Goal: Task Accomplishment & Management: Manage account settings

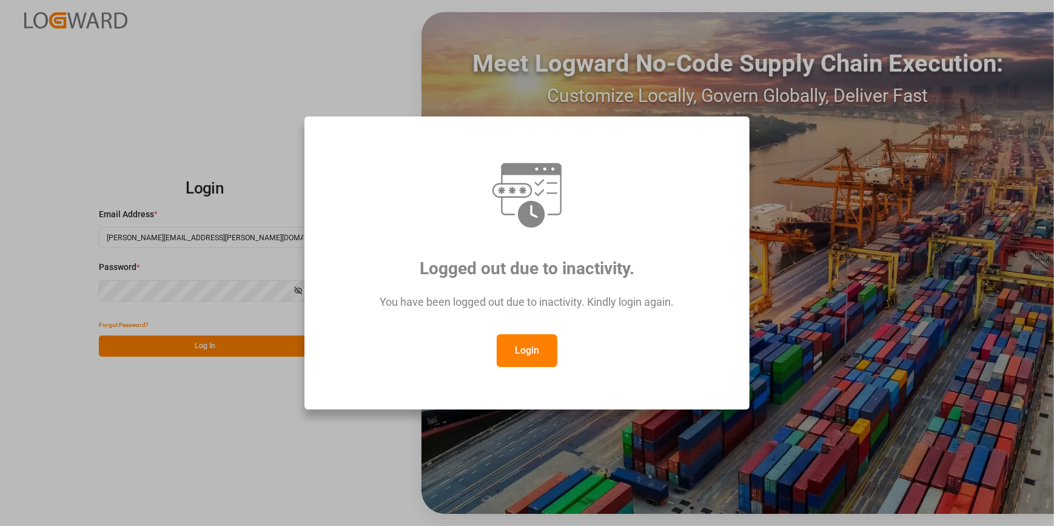
click at [528, 349] on button "Login" at bounding box center [527, 350] width 61 height 33
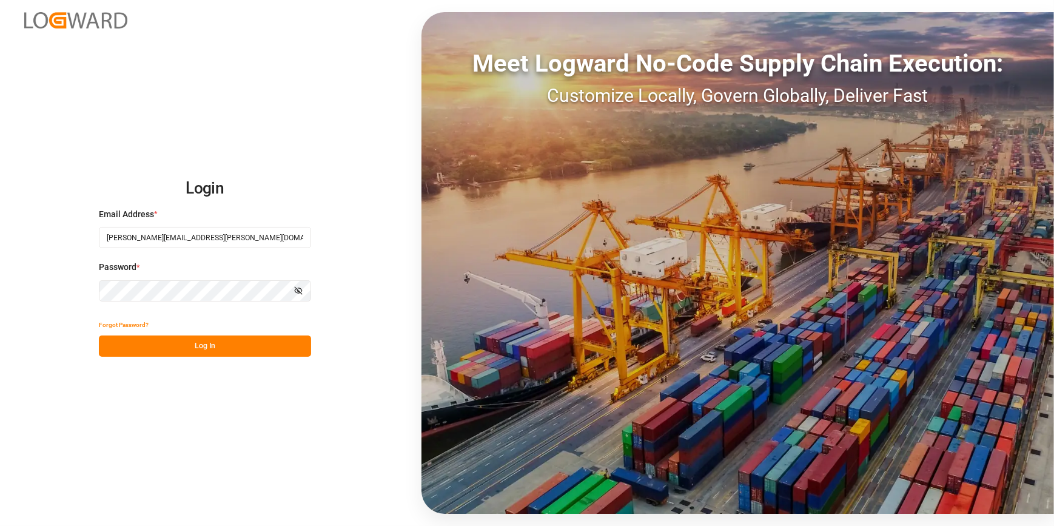
click at [212, 349] on button "Log In" at bounding box center [205, 345] width 212 height 21
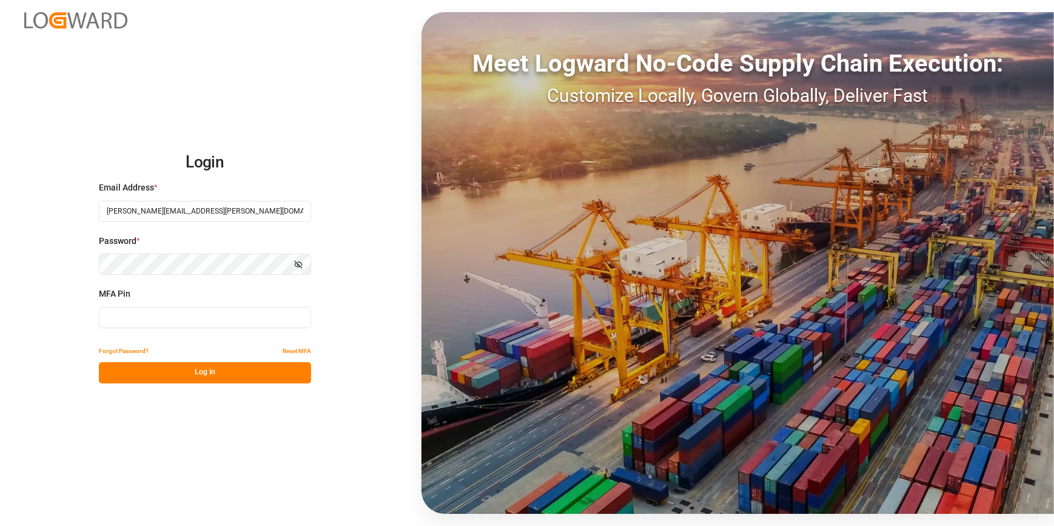
click at [211, 316] on input at bounding box center [205, 317] width 212 height 21
type input "469996"
click at [214, 364] on button "Log In" at bounding box center [205, 372] width 212 height 21
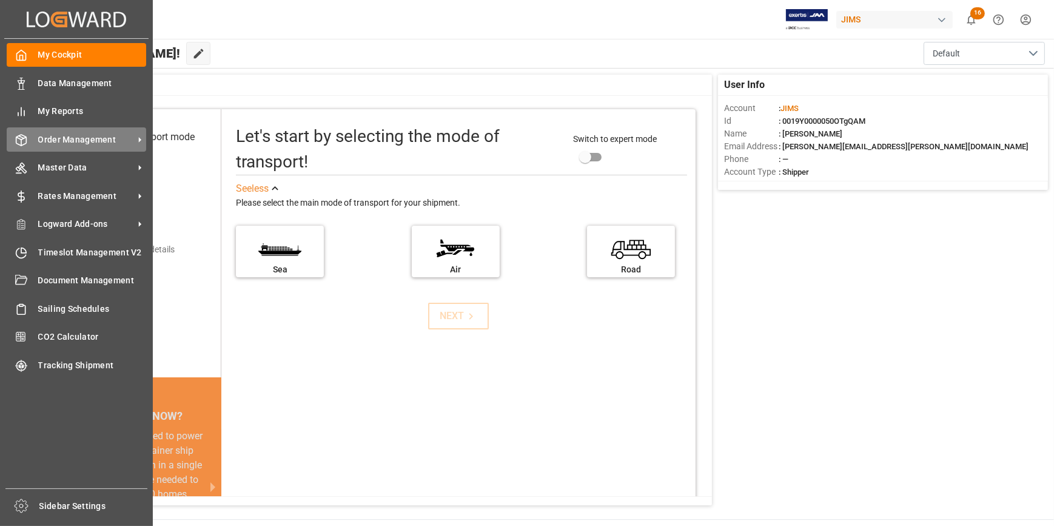
drag, startPoint x: 92, startPoint y: 139, endPoint x: 99, endPoint y: 141, distance: 7.1
click at [93, 139] on span "Order Management" at bounding box center [86, 139] width 96 height 13
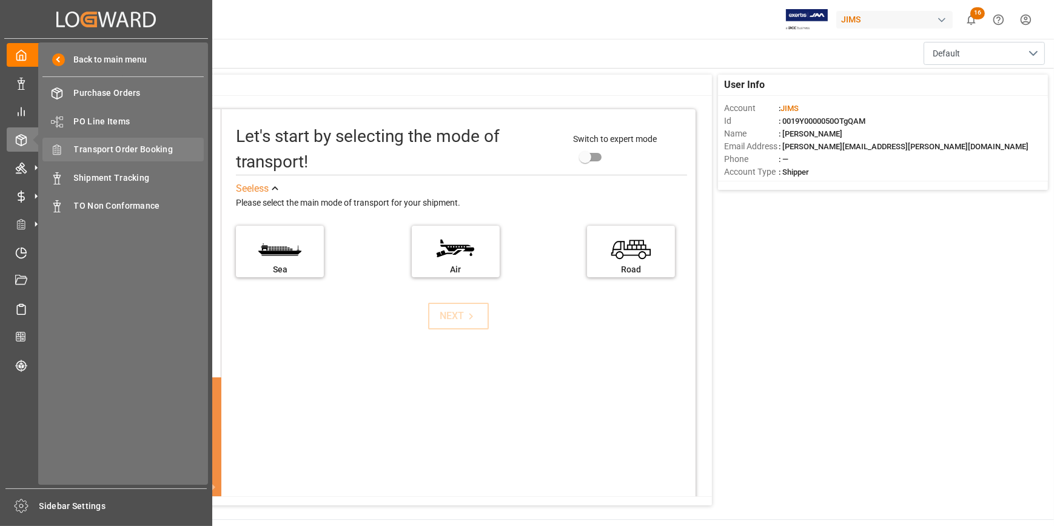
click at [141, 153] on span "Transport Order Booking" at bounding box center [139, 149] width 130 height 13
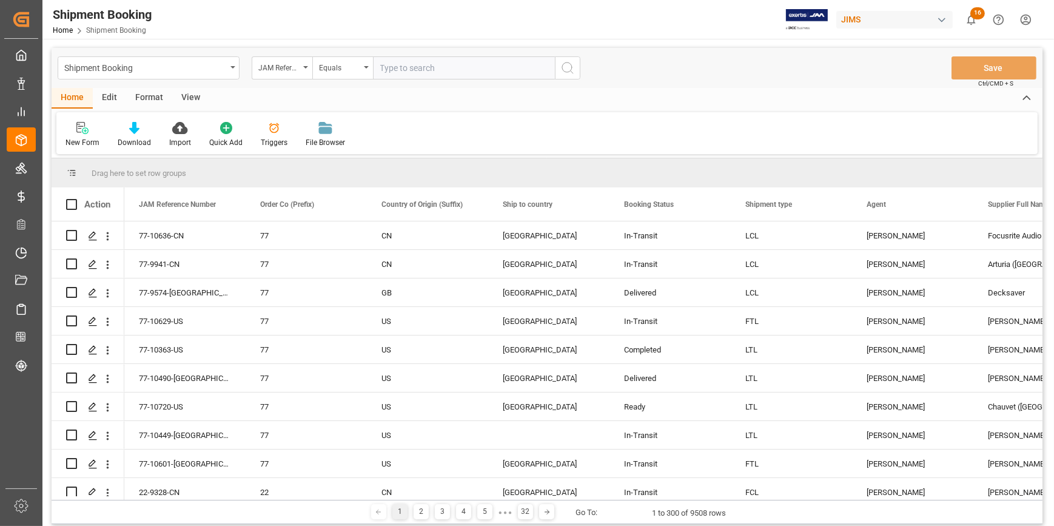
click at [400, 64] on input "text" at bounding box center [464, 67] width 182 height 23
type input "22-10431-[GEOGRAPHIC_DATA]"
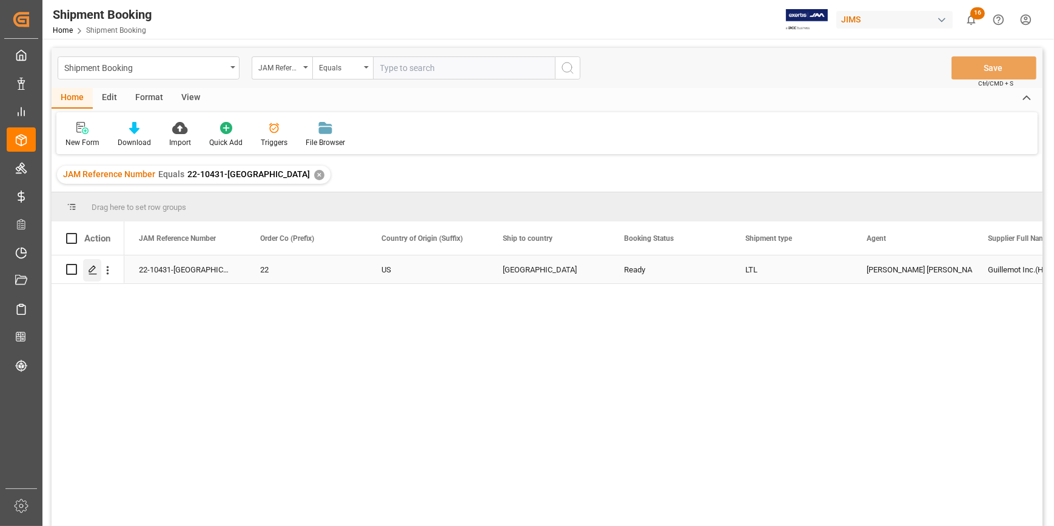
click at [91, 270] on polygon "Press SPACE to select this row." at bounding box center [92, 269] width 6 height 6
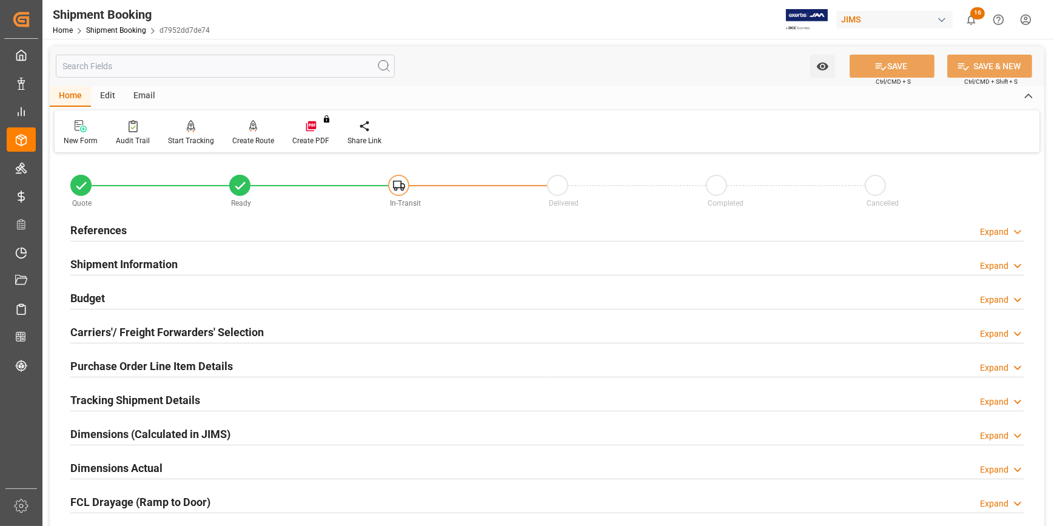
drag, startPoint x: 242, startPoint y: 232, endPoint x: 287, endPoint y: 249, distance: 48.0
click at [242, 233] on div "References Expand" at bounding box center [546, 229] width 953 height 23
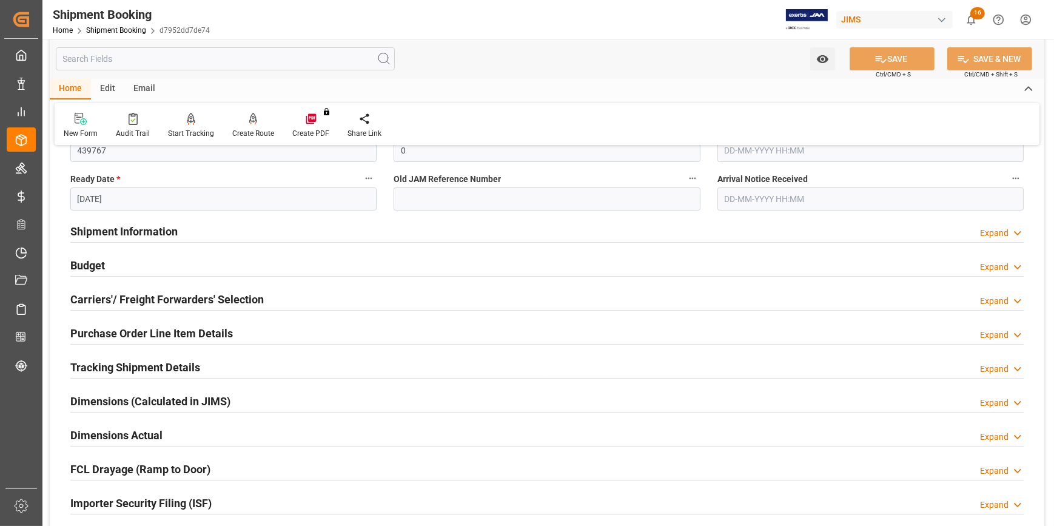
click at [229, 233] on div "Shipment Information Expand" at bounding box center [546, 230] width 953 height 23
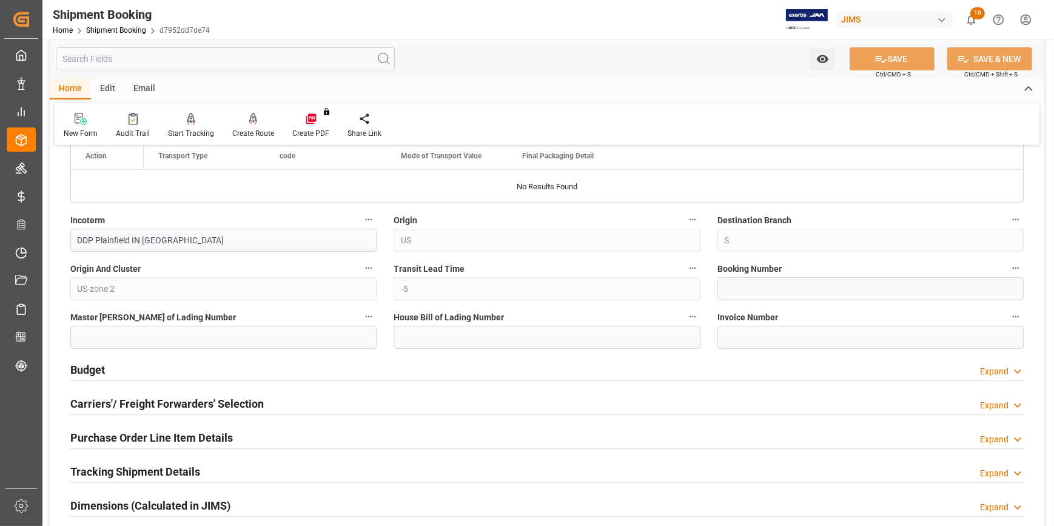
scroll to position [826, 0]
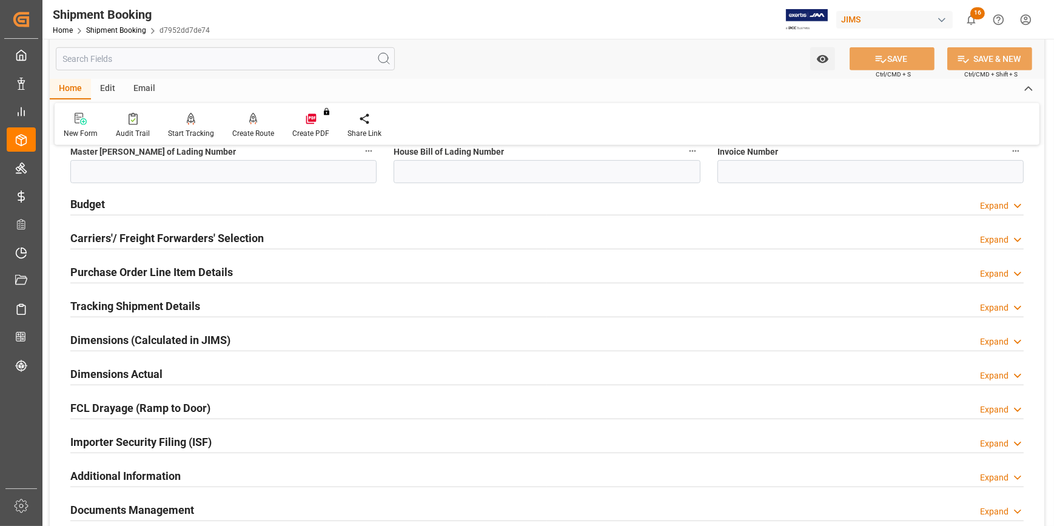
drag, startPoint x: 266, startPoint y: 233, endPoint x: 298, endPoint y: 249, distance: 35.5
click at [266, 232] on div "Carriers'/ Freight Forwarders' Selection Expand" at bounding box center [546, 237] width 953 height 23
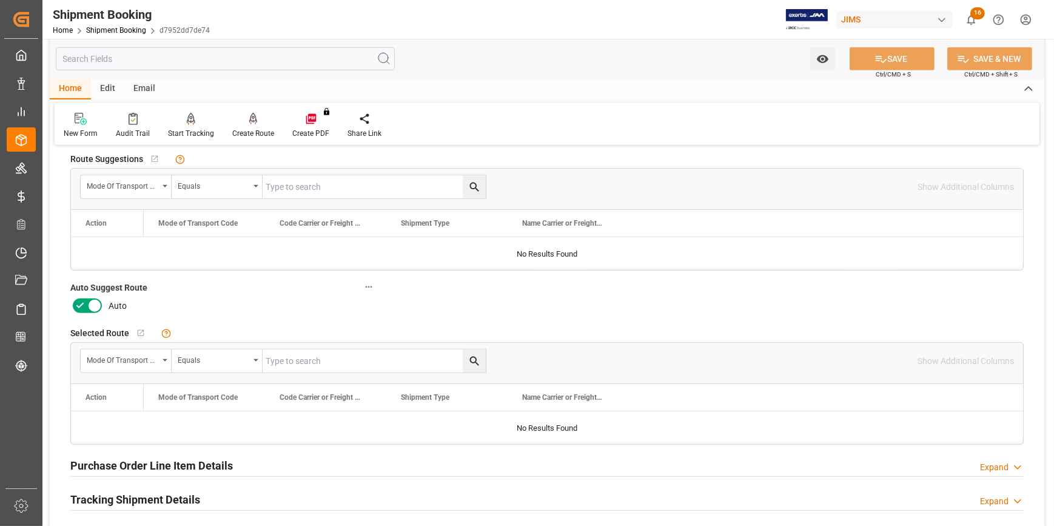
scroll to position [937, 0]
click at [84, 303] on icon at bounding box center [80, 305] width 15 height 15
click at [0, 0] on input "checkbox" at bounding box center [0, 0] width 0 height 0
click at [891, 59] on button "SAVE" at bounding box center [891, 58] width 85 height 23
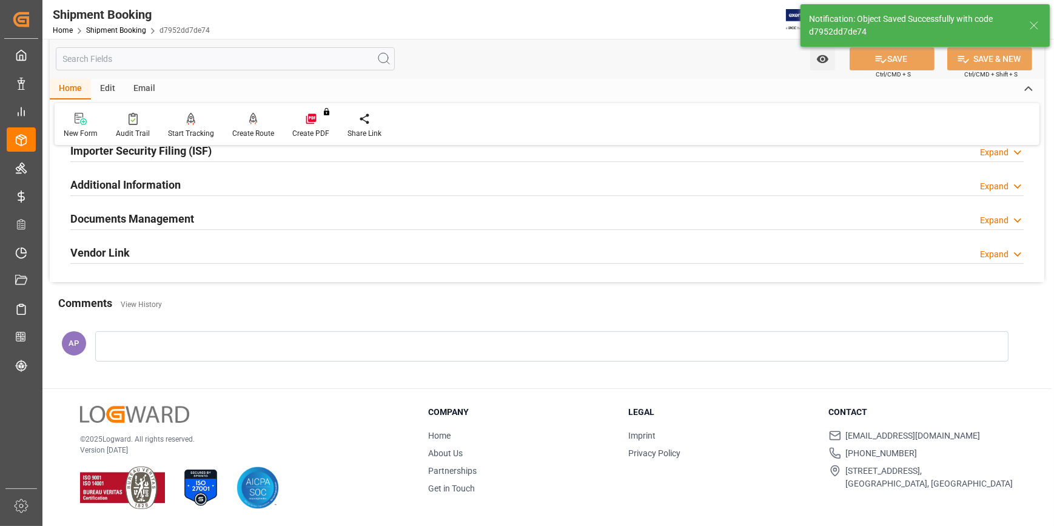
scroll to position [205, 0]
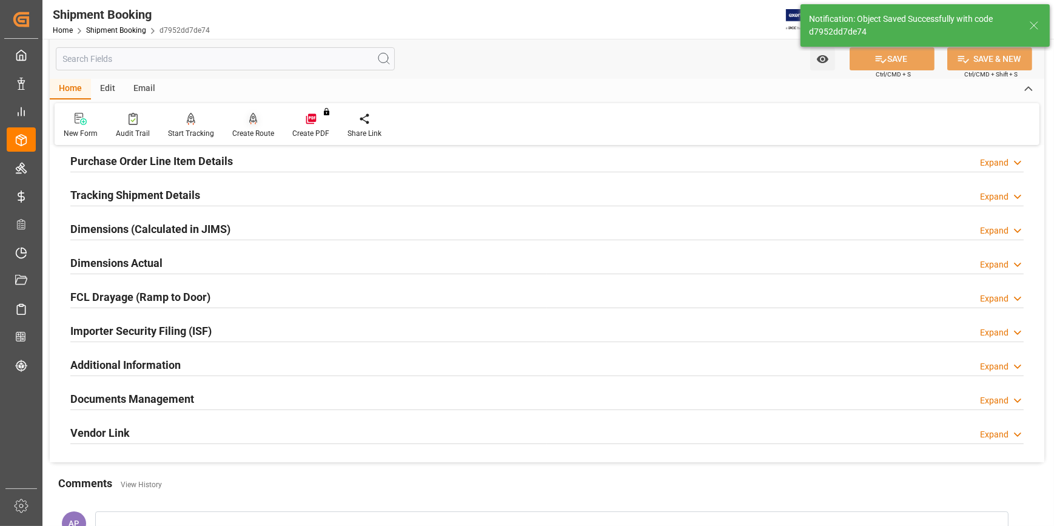
click at [255, 126] on div "Create Route" at bounding box center [253, 125] width 60 height 27
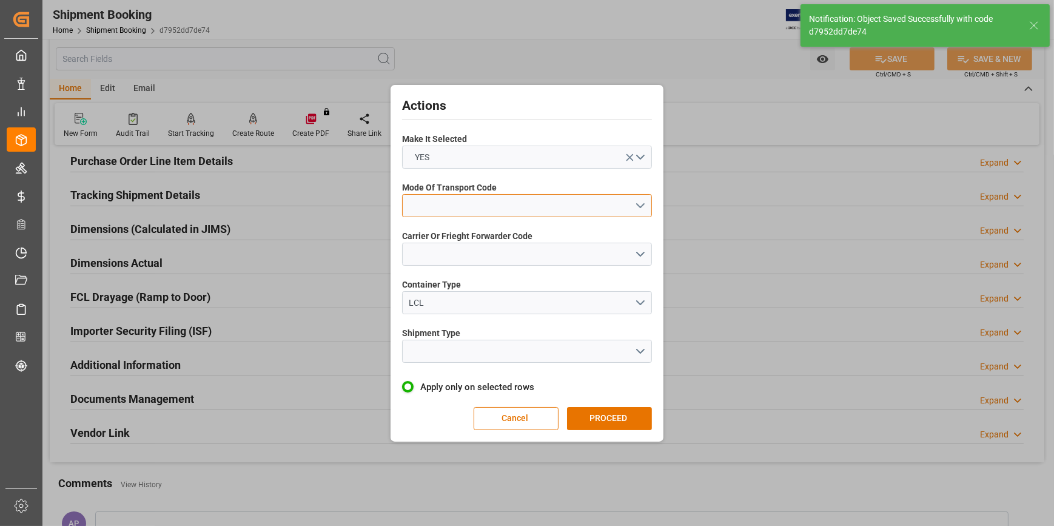
click at [632, 202] on button "open menu" at bounding box center [527, 205] width 250 height 23
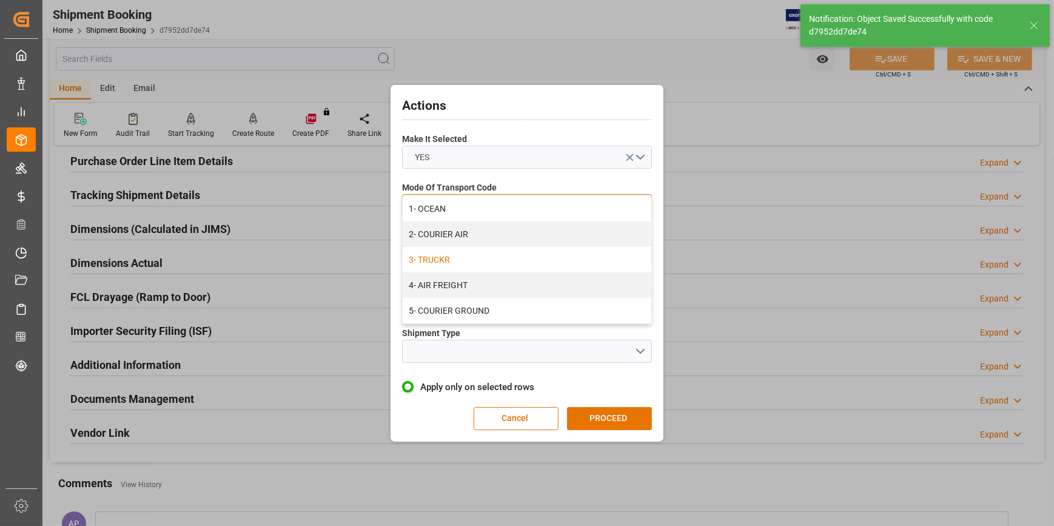
click at [507, 261] on div "3- TRUCKR" at bounding box center [527, 259] width 249 height 25
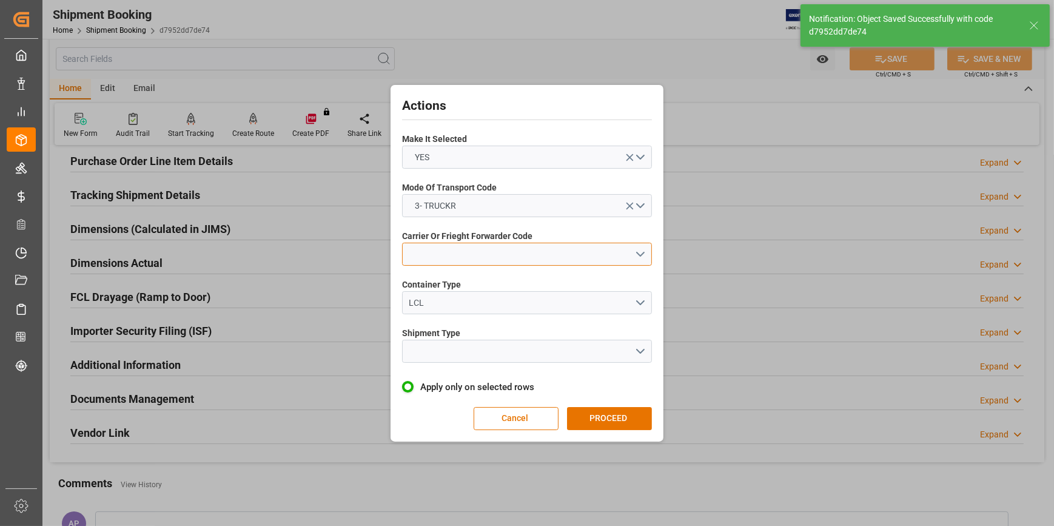
click at [638, 255] on button "open menu" at bounding box center [527, 254] width 250 height 23
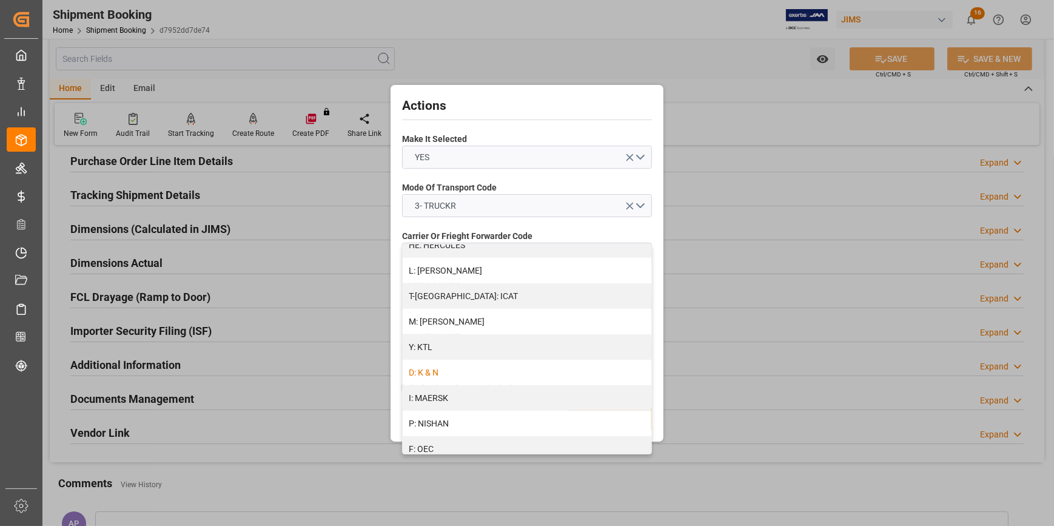
scroll to position [551, 0]
click at [471, 414] on div "Z: OTHERS" at bounding box center [527, 418] width 249 height 25
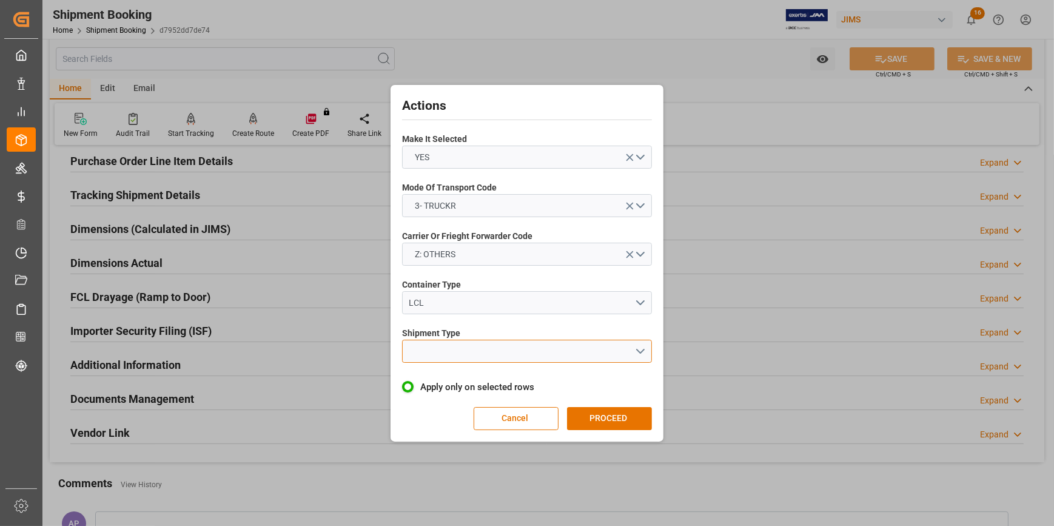
click at [634, 349] on button "open menu" at bounding box center [527, 351] width 250 height 23
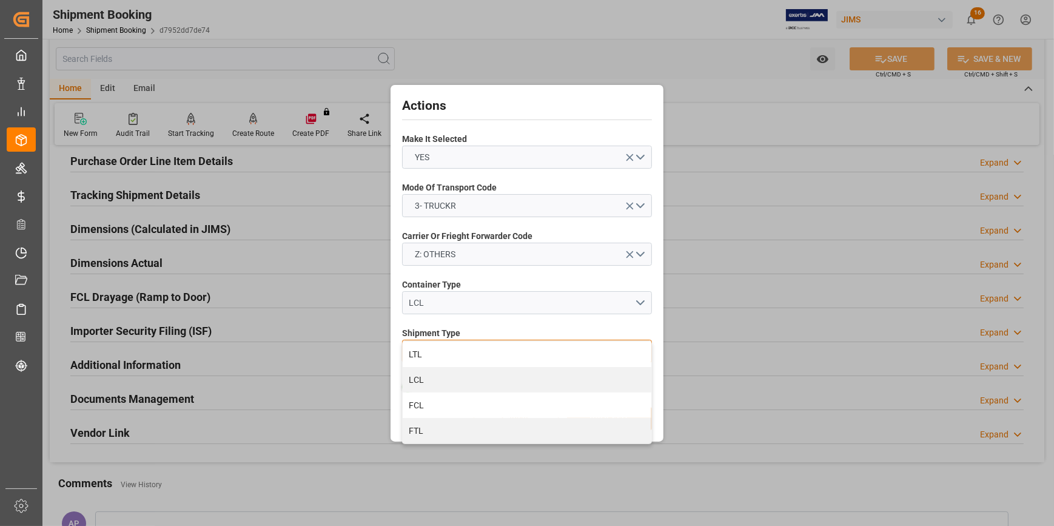
click at [494, 377] on div "LCL" at bounding box center [527, 379] width 249 height 25
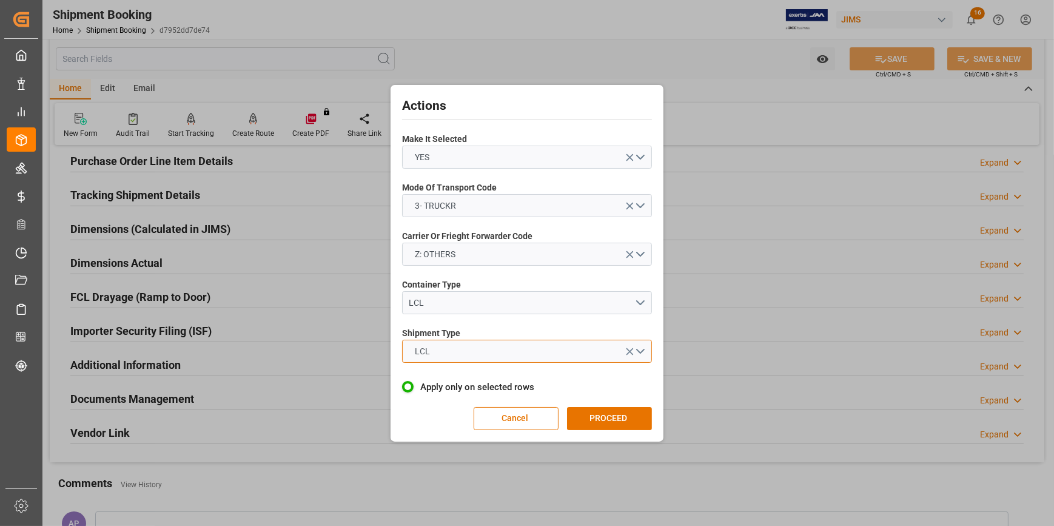
click at [641, 349] on button "LCL" at bounding box center [527, 351] width 250 height 23
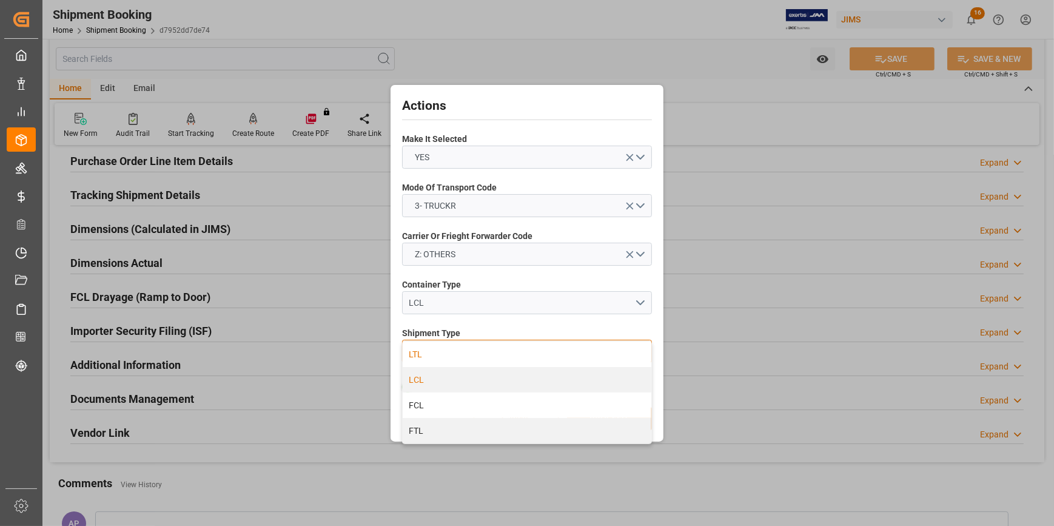
click at [455, 358] on div "LTL" at bounding box center [527, 353] width 249 height 25
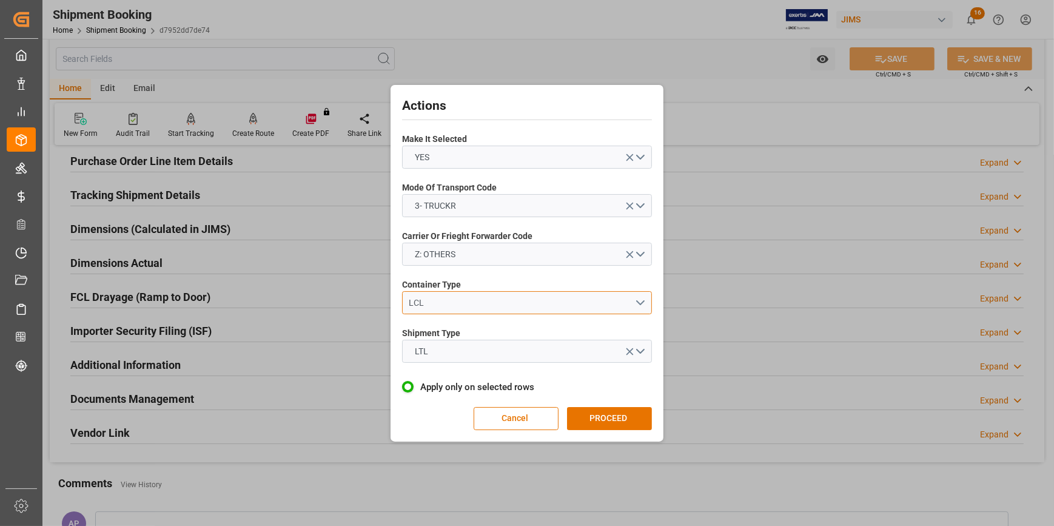
click at [638, 303] on button "LCL" at bounding box center [527, 302] width 250 height 23
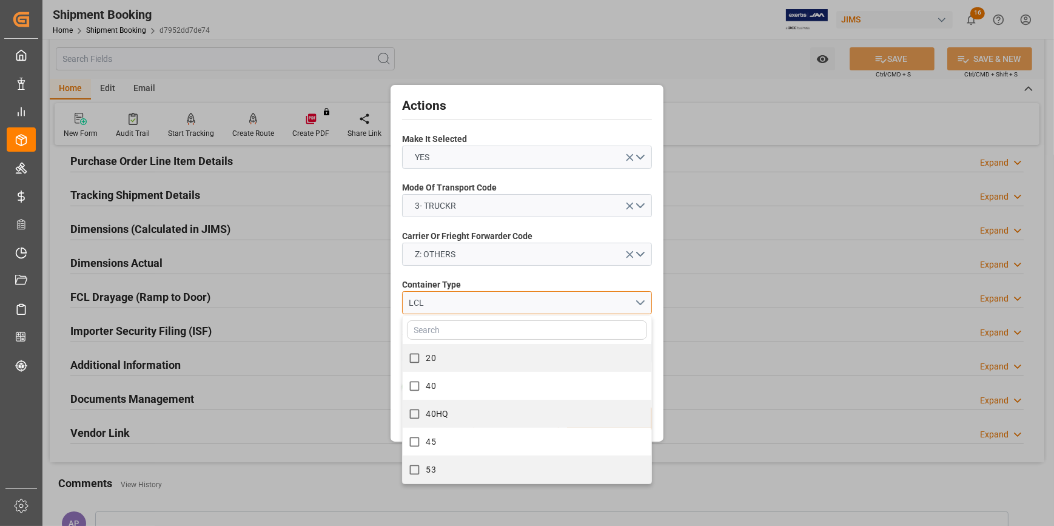
click at [636, 301] on button "LCL" at bounding box center [527, 302] width 250 height 23
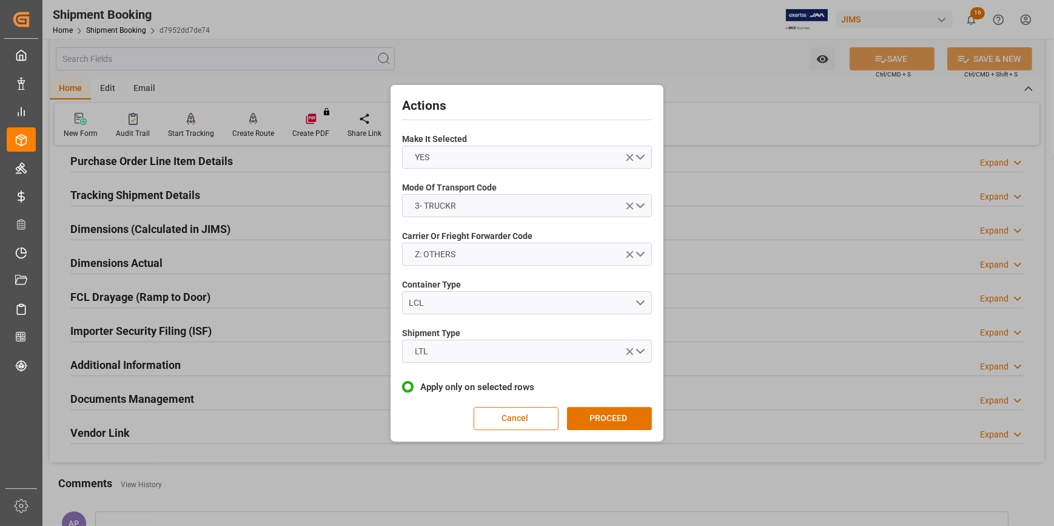
click at [610, 418] on button "PROCEED" at bounding box center [609, 418] width 85 height 23
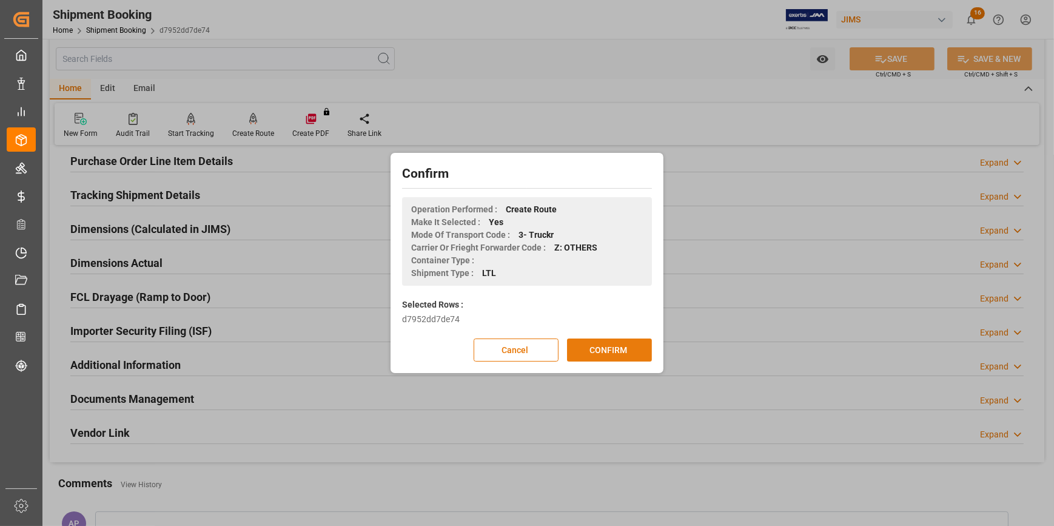
click at [612, 353] on button "CONFIRM" at bounding box center [609, 349] width 85 height 23
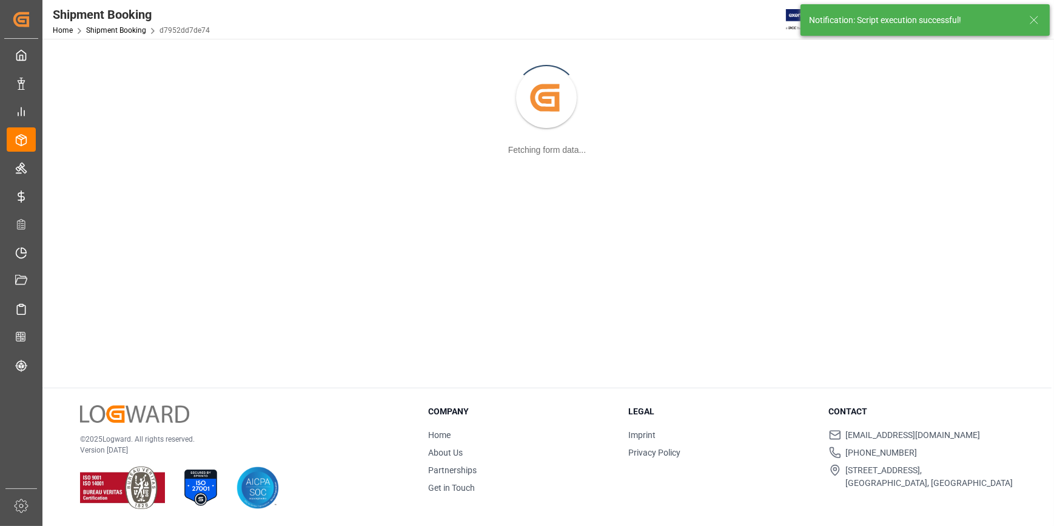
scroll to position [131, 0]
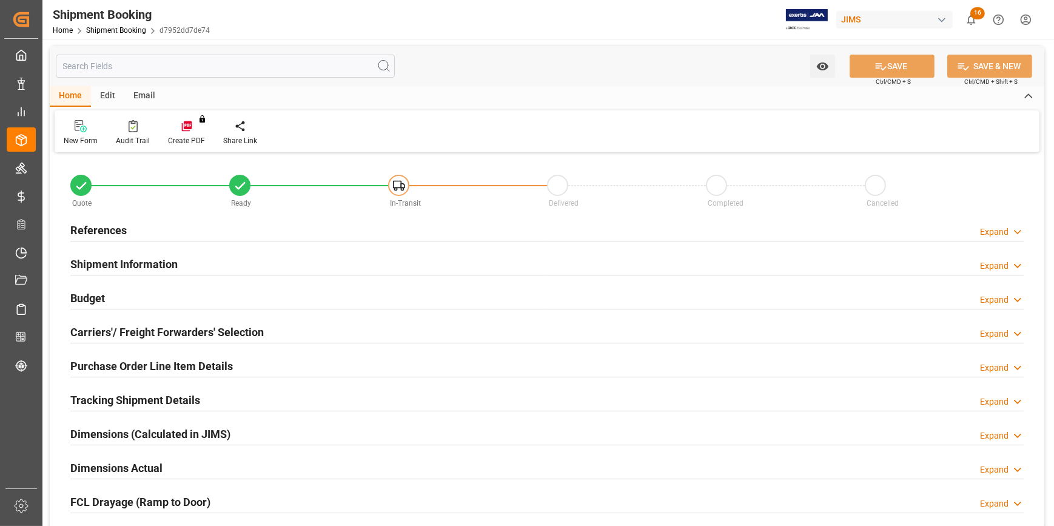
type input "0"
type input "25"
type input "13-08-2025"
click at [218, 227] on div "References Expand" at bounding box center [546, 229] width 953 height 23
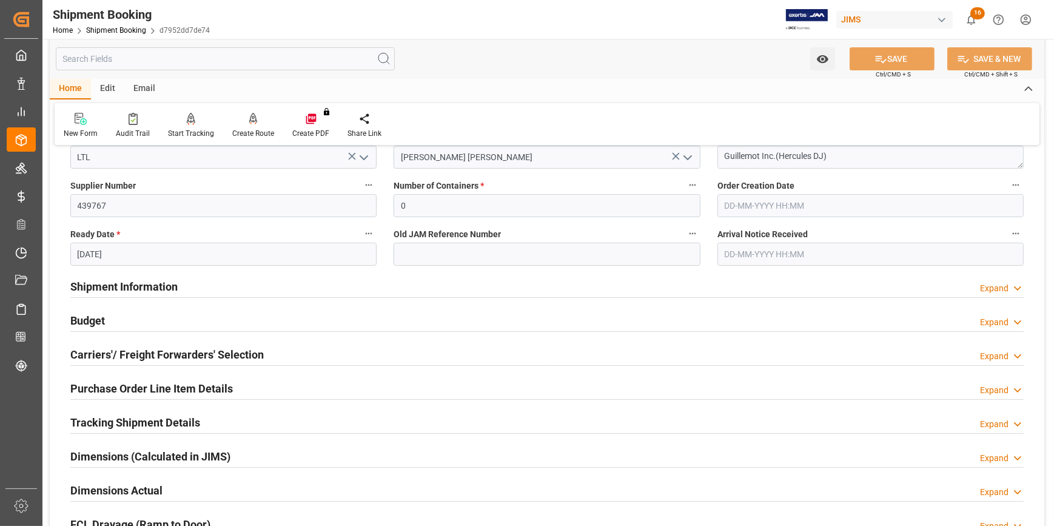
click at [223, 287] on div "Shipment Information Expand" at bounding box center [546, 285] width 953 height 23
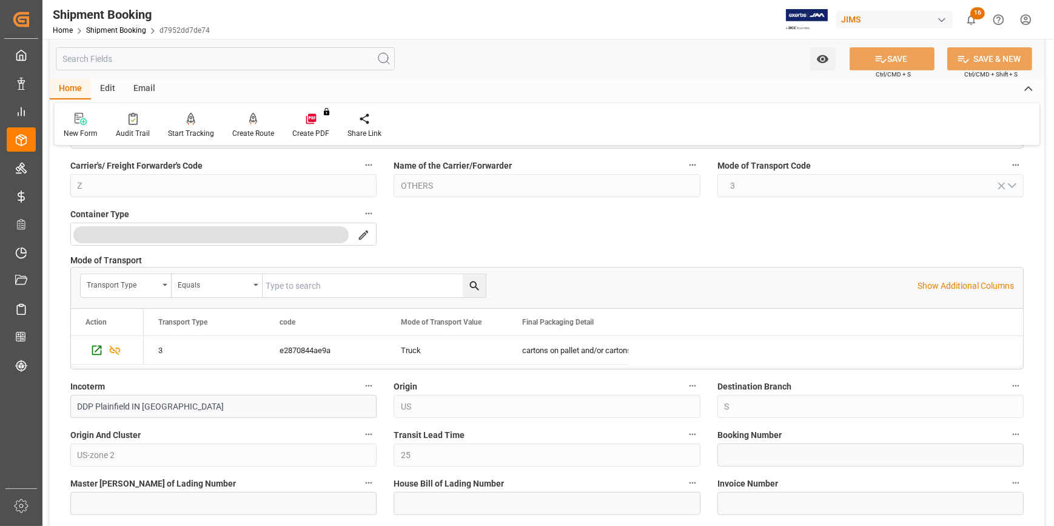
scroll to position [551, 0]
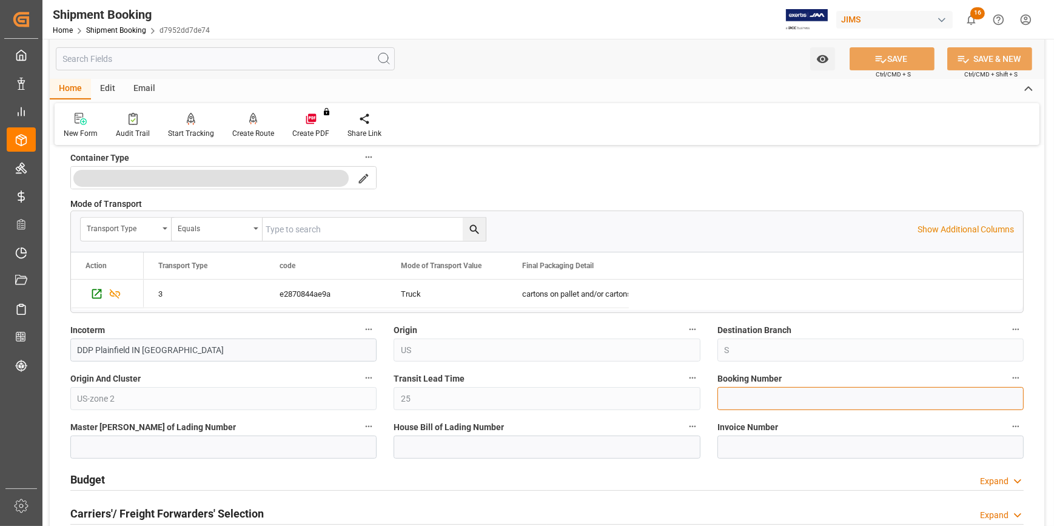
click at [741, 402] on input at bounding box center [870, 398] width 306 height 23
type input "19895274"
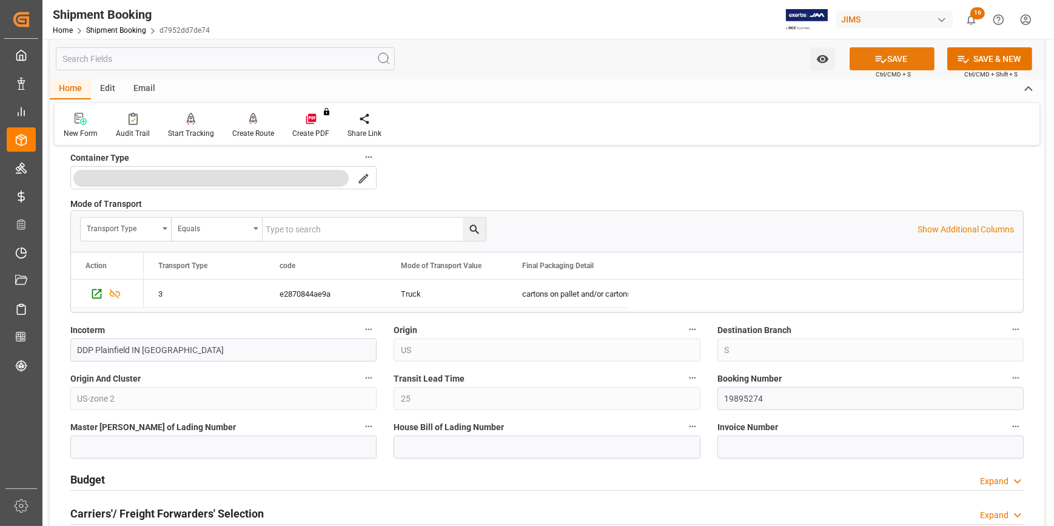
click at [874, 61] on icon at bounding box center [880, 59] width 13 height 13
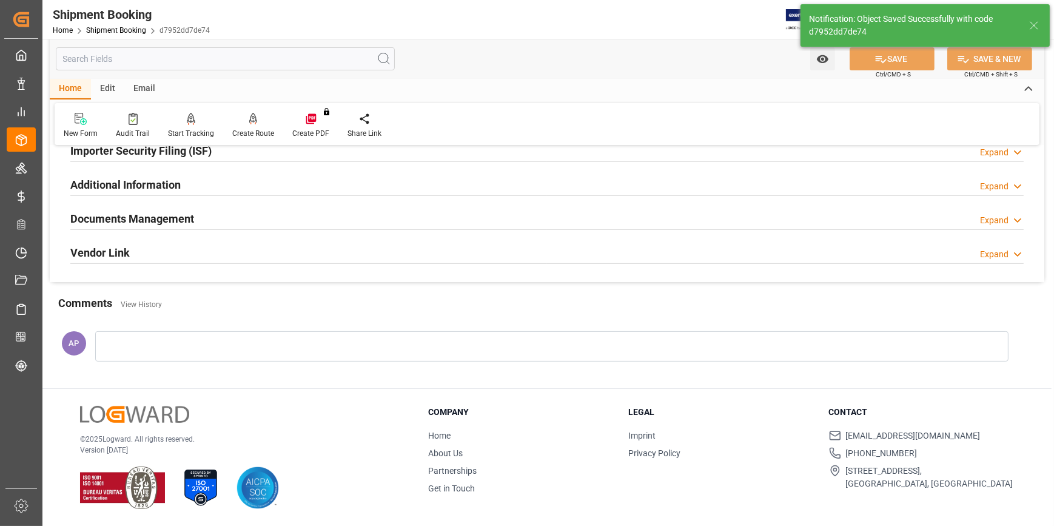
scroll to position [0, 0]
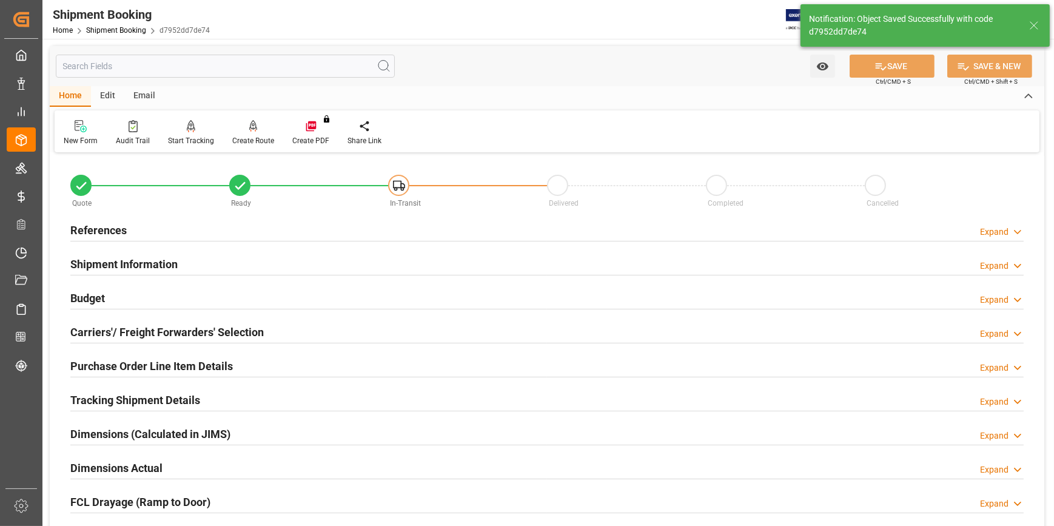
click at [207, 256] on div "Shipment Information Expand" at bounding box center [546, 263] width 953 height 23
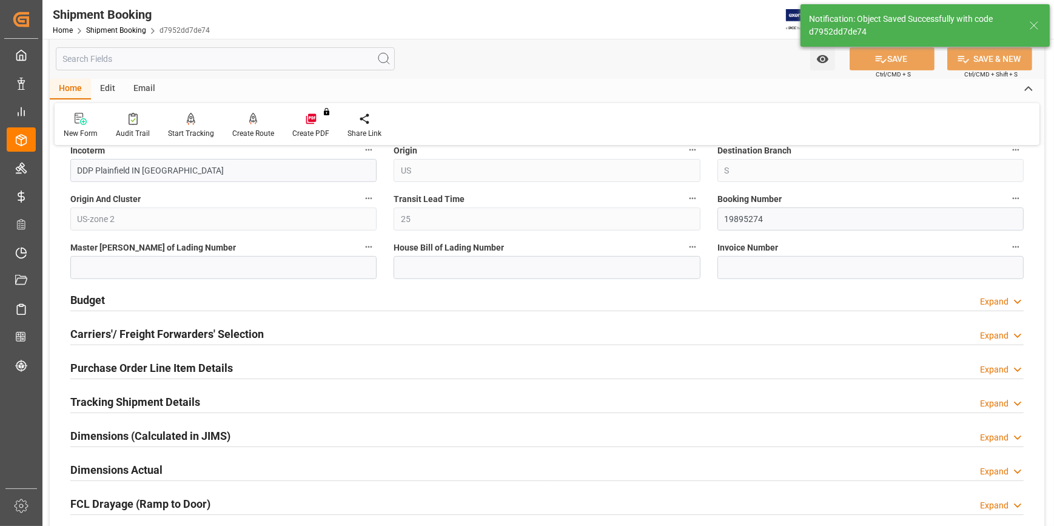
scroll to position [496, 0]
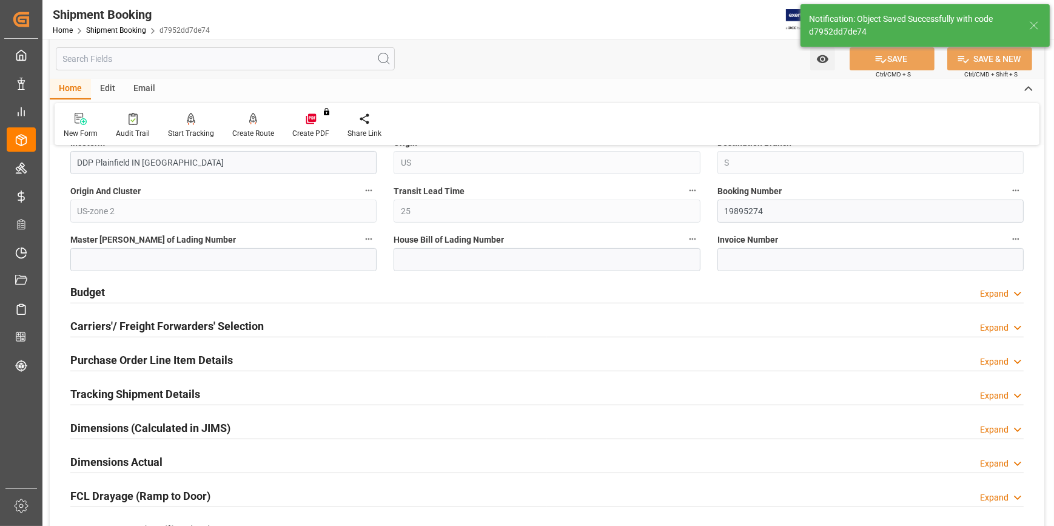
click at [241, 290] on div "Budget Expand" at bounding box center [546, 290] width 953 height 23
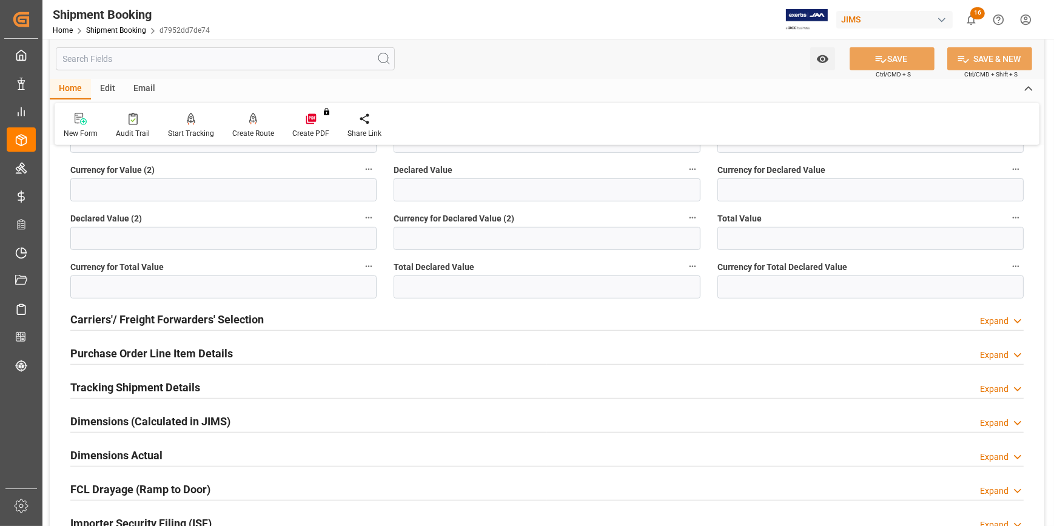
scroll to position [826, 0]
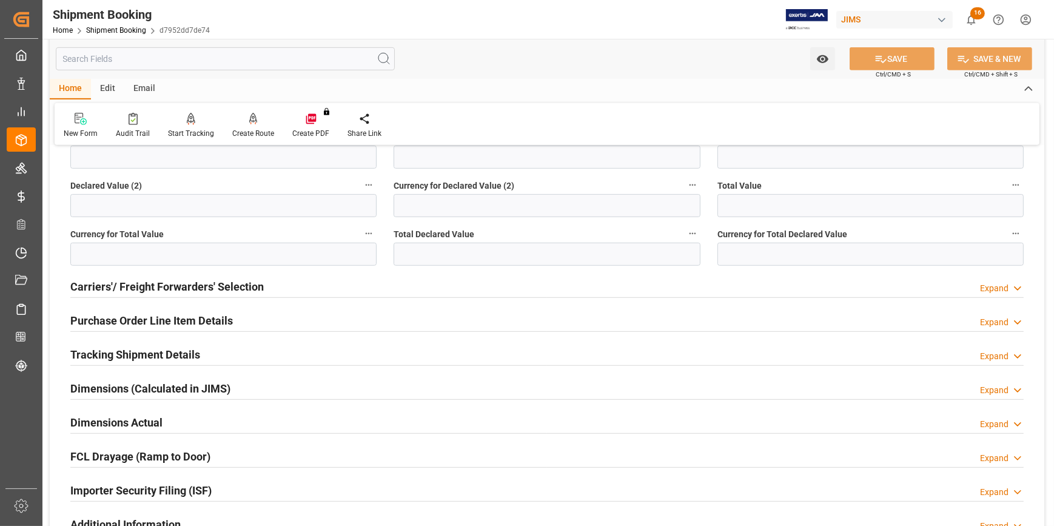
click at [259, 308] on div "Purchase Order Line Item Details Expand" at bounding box center [546, 319] width 953 height 23
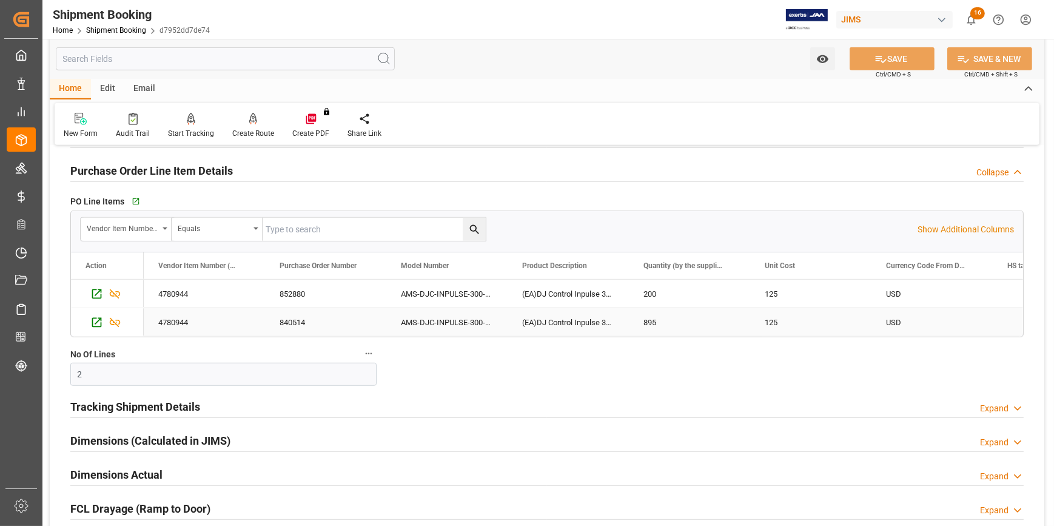
scroll to position [992, 0]
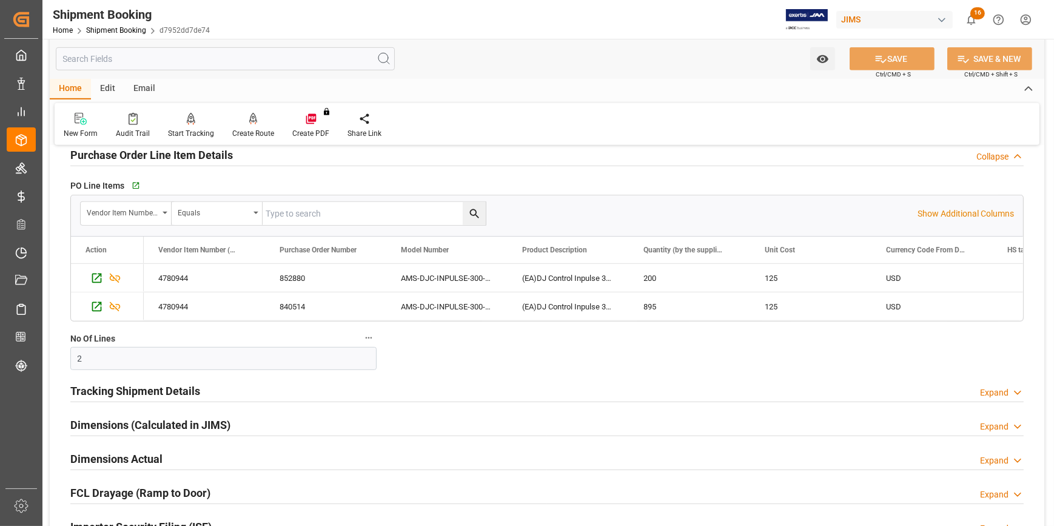
click at [240, 381] on div "Tracking Shipment Details Expand" at bounding box center [546, 389] width 953 height 23
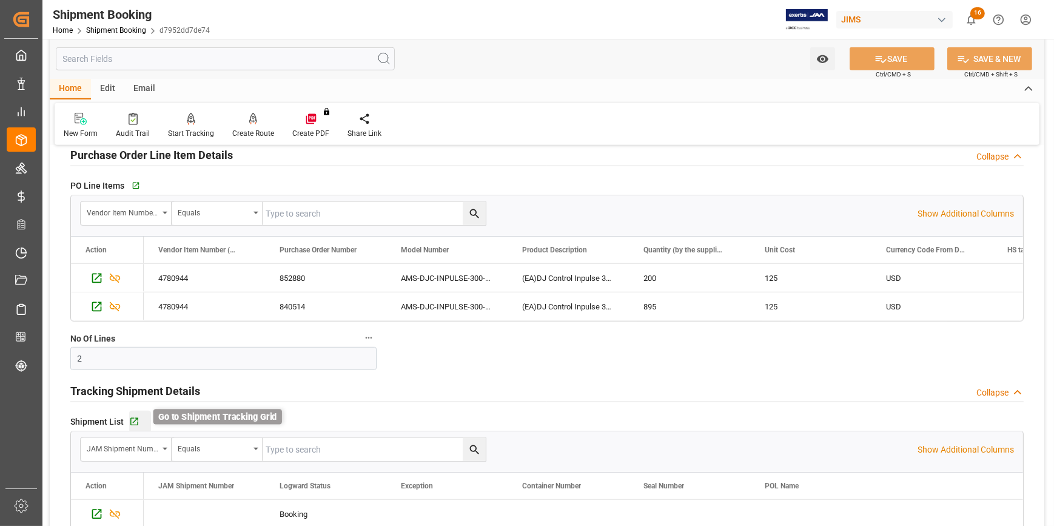
click at [130, 418] on icon "button" at bounding box center [134, 422] width 8 height 8
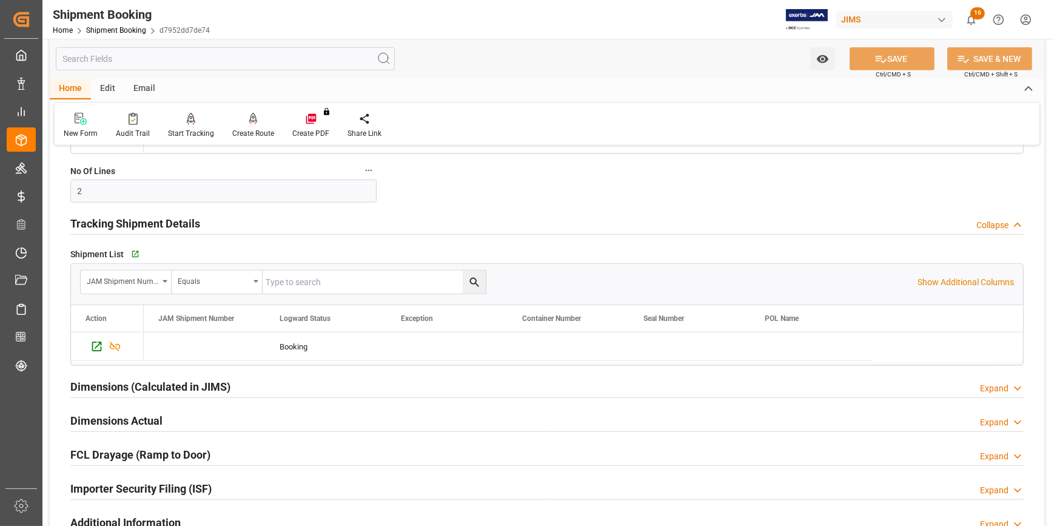
scroll to position [1213, 0]
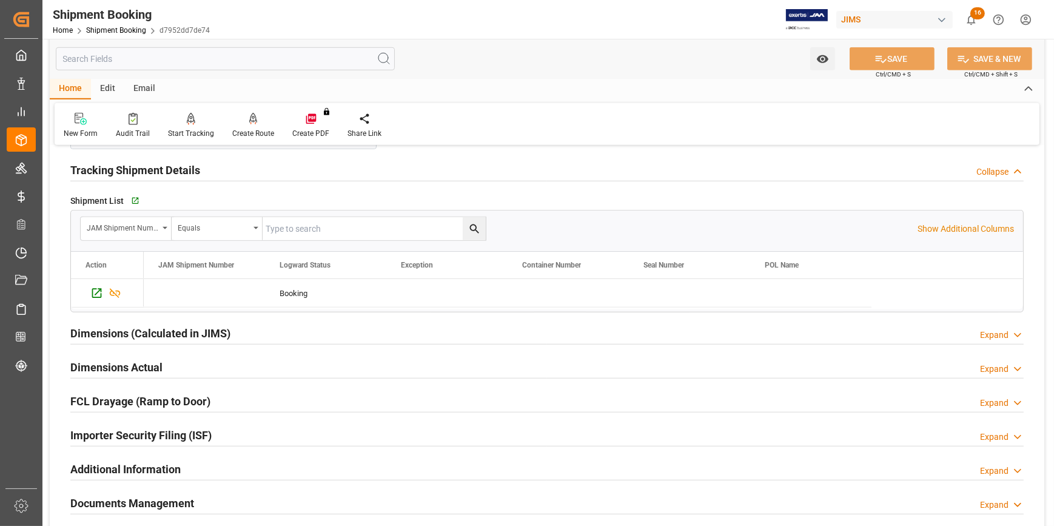
drag, startPoint x: 250, startPoint y: 360, endPoint x: 272, endPoint y: 360, distance: 22.4
click at [250, 360] on div "Dimensions Actual Expand" at bounding box center [546, 366] width 953 height 23
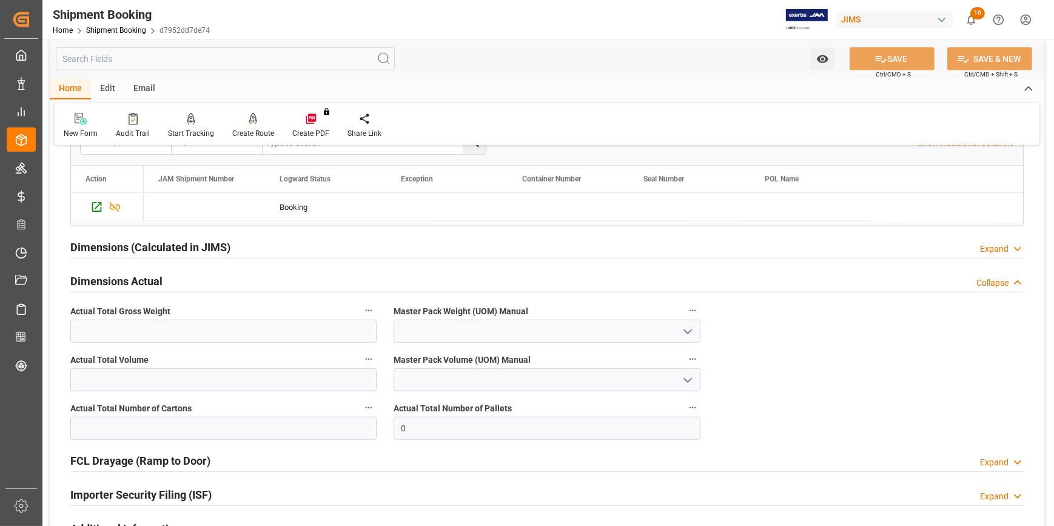
scroll to position [1377, 0]
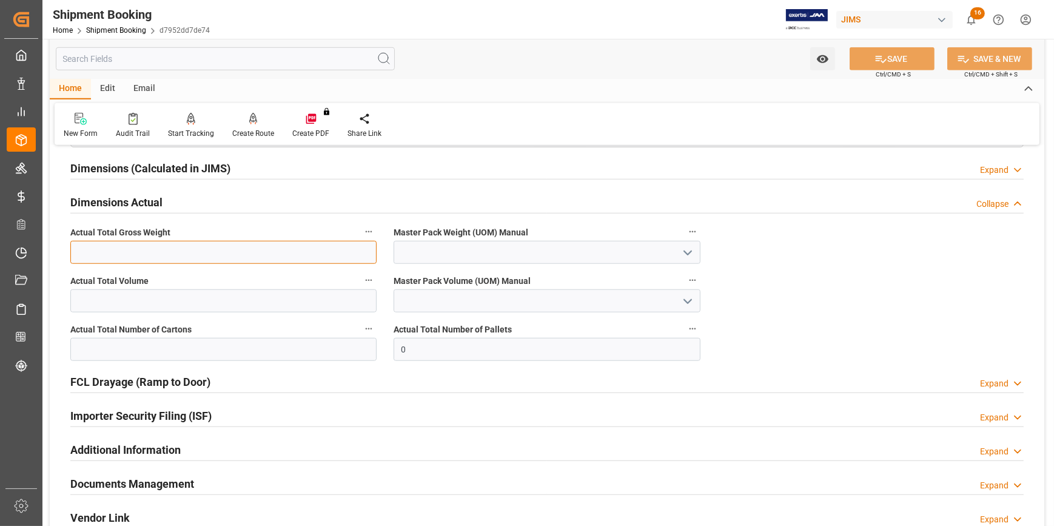
drag, startPoint x: 164, startPoint y: 250, endPoint x: 170, endPoint y: 250, distance: 6.7
click at [164, 250] on input "text" at bounding box center [223, 252] width 306 height 23
type input "7295"
click at [691, 249] on icon "open menu" at bounding box center [687, 253] width 15 height 15
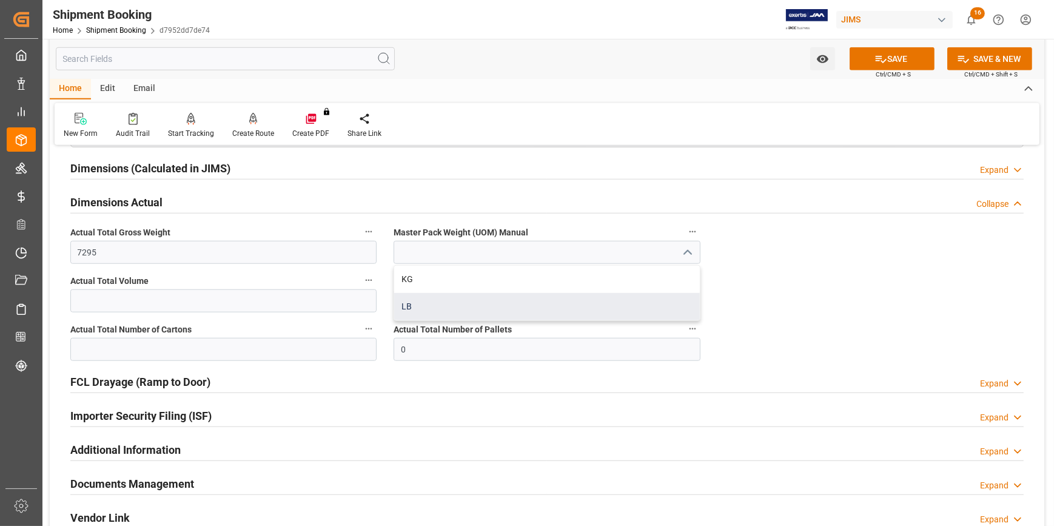
click at [541, 302] on div "LB" at bounding box center [546, 306] width 305 height 27
type input "LB"
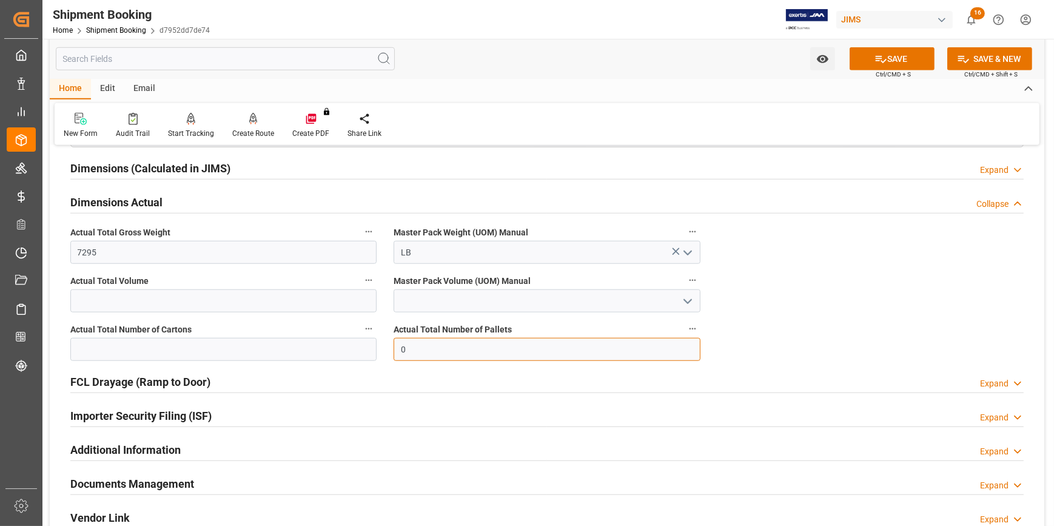
drag, startPoint x: 407, startPoint y: 346, endPoint x: 392, endPoint y: 345, distance: 14.6
click at [392, 345] on div "Actual Total Number of Pallets 0" at bounding box center [546, 340] width 323 height 49
type input "14"
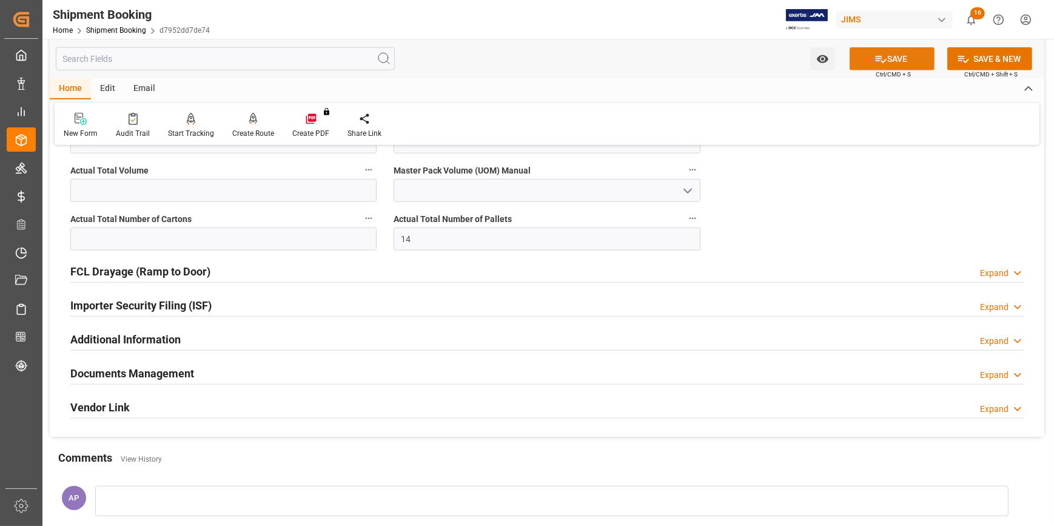
click at [885, 56] on button "SAVE" at bounding box center [891, 58] width 85 height 23
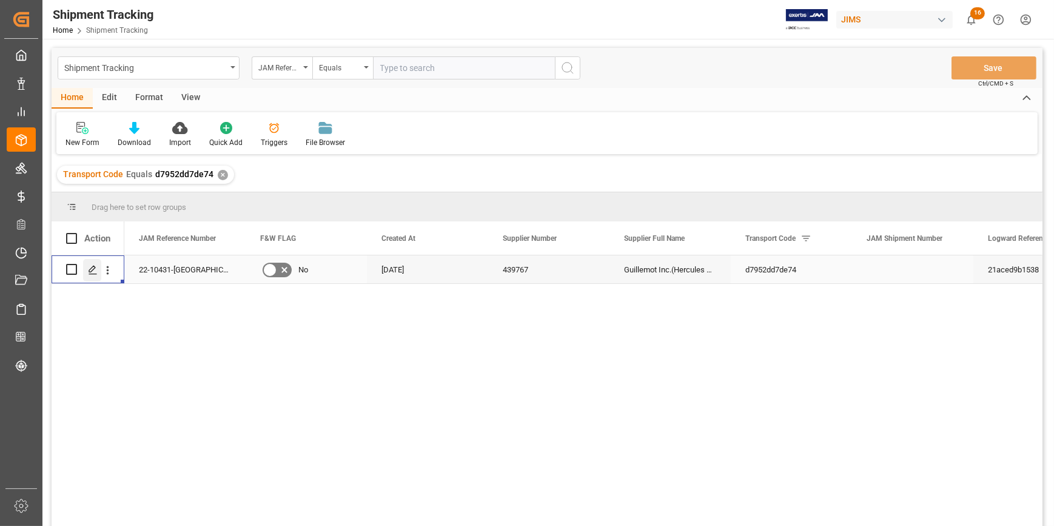
click at [97, 267] on icon "Press SPACE to select this row." at bounding box center [93, 270] width 10 height 10
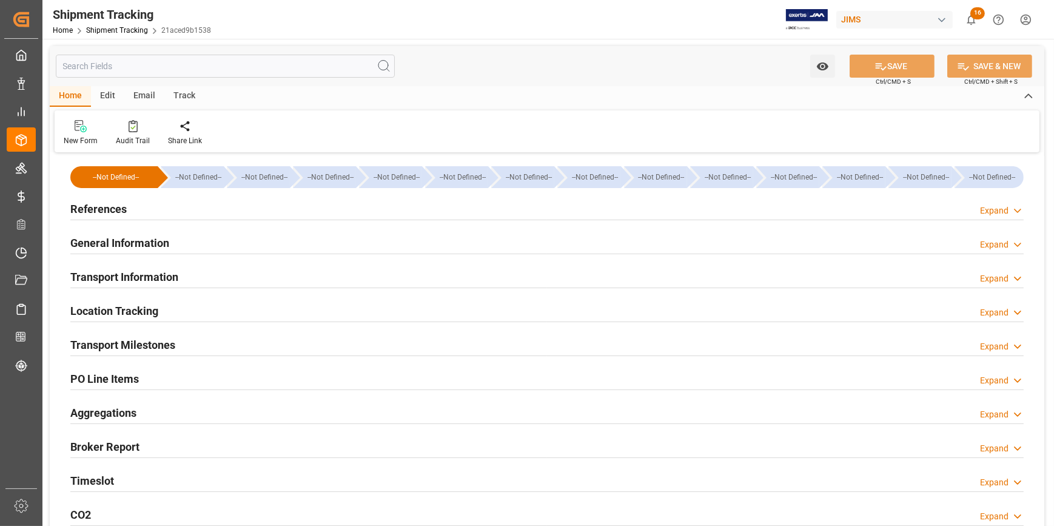
type input "[DATE]"
click at [194, 214] on div "References Expand" at bounding box center [546, 207] width 953 height 23
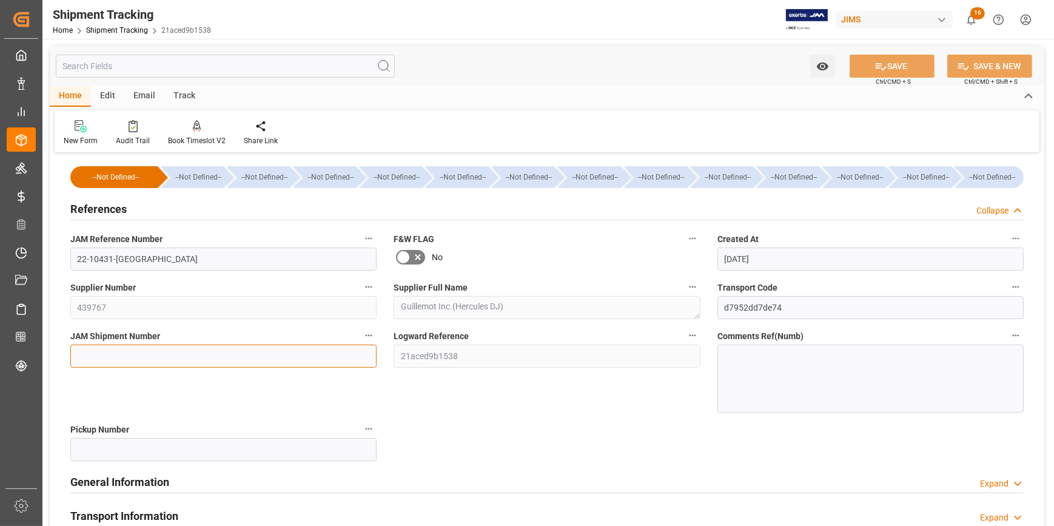
drag, startPoint x: 137, startPoint y: 356, endPoint x: 164, endPoint y: 363, distance: 27.5
click at [137, 356] on input at bounding box center [223, 355] width 306 height 23
paste input "72717"
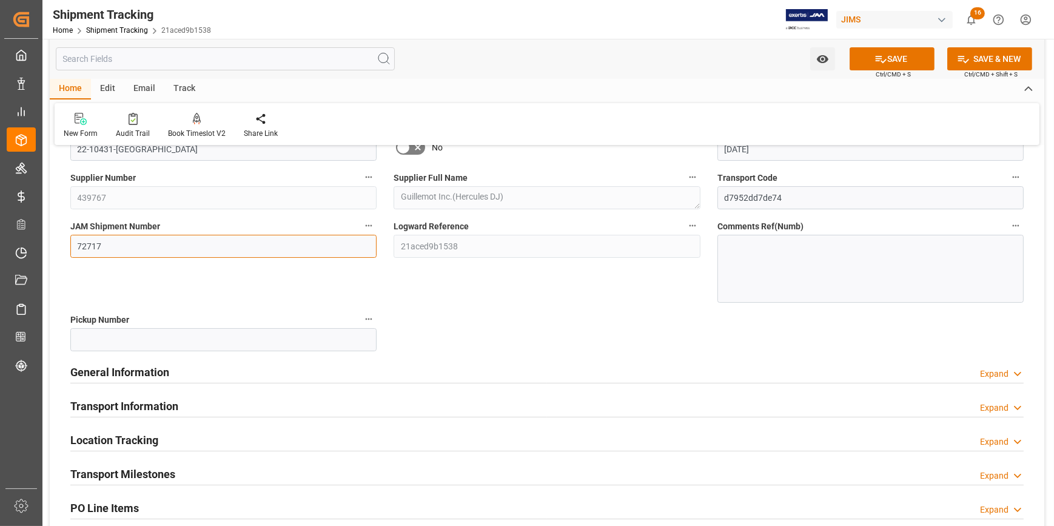
type input "72717"
click at [334, 376] on div "General Information Expand" at bounding box center [546, 371] width 953 height 23
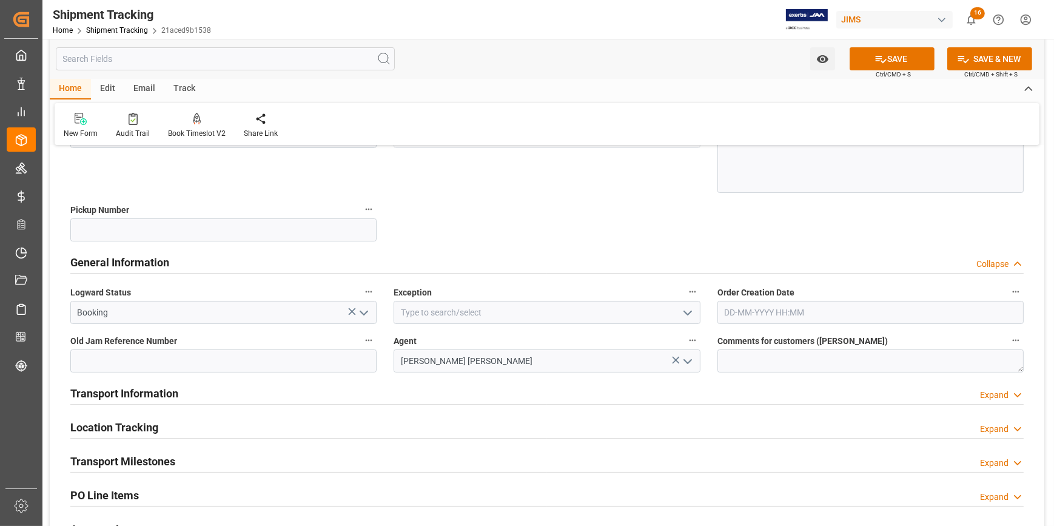
scroll to position [220, 0]
click at [680, 310] on icon "open menu" at bounding box center [687, 312] width 15 height 15
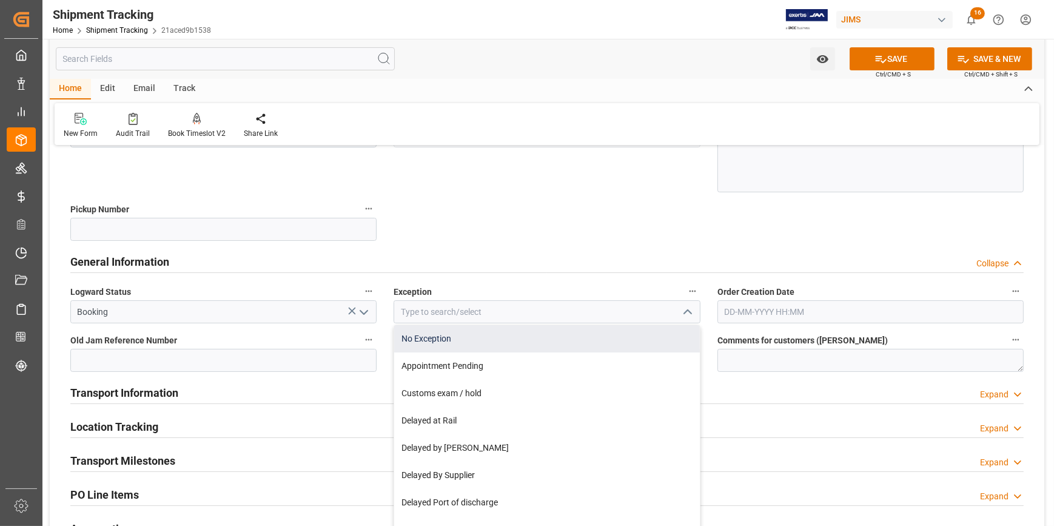
click at [606, 340] on div "No Exception" at bounding box center [546, 338] width 305 height 27
type input "No Exception"
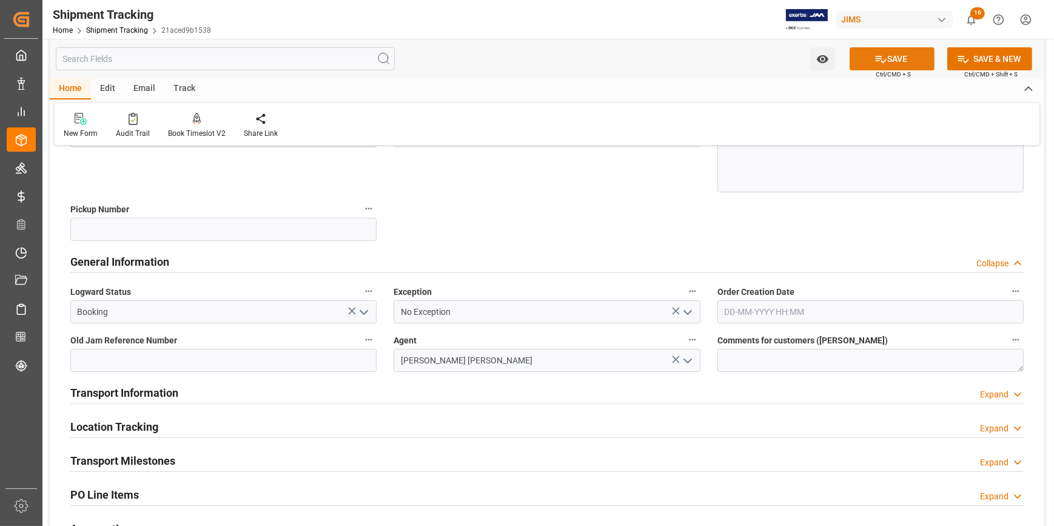
click at [896, 63] on button "SAVE" at bounding box center [891, 58] width 85 height 23
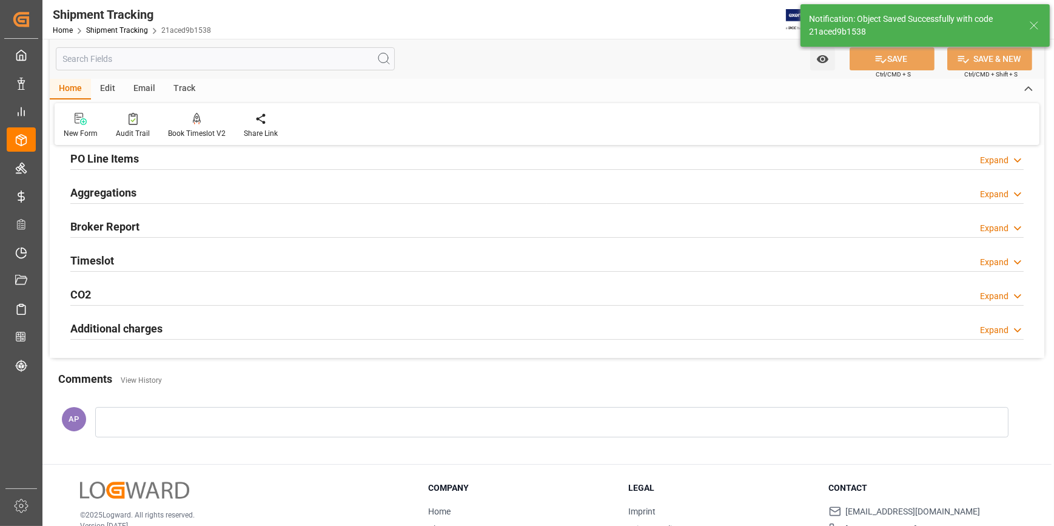
scroll to position [0, 0]
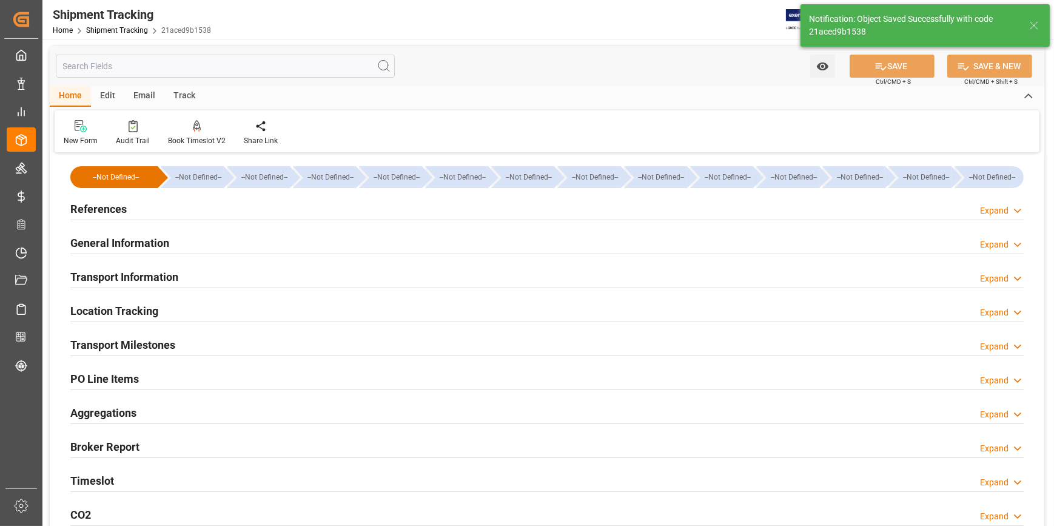
click at [218, 236] on div "General Information Expand" at bounding box center [546, 241] width 953 height 23
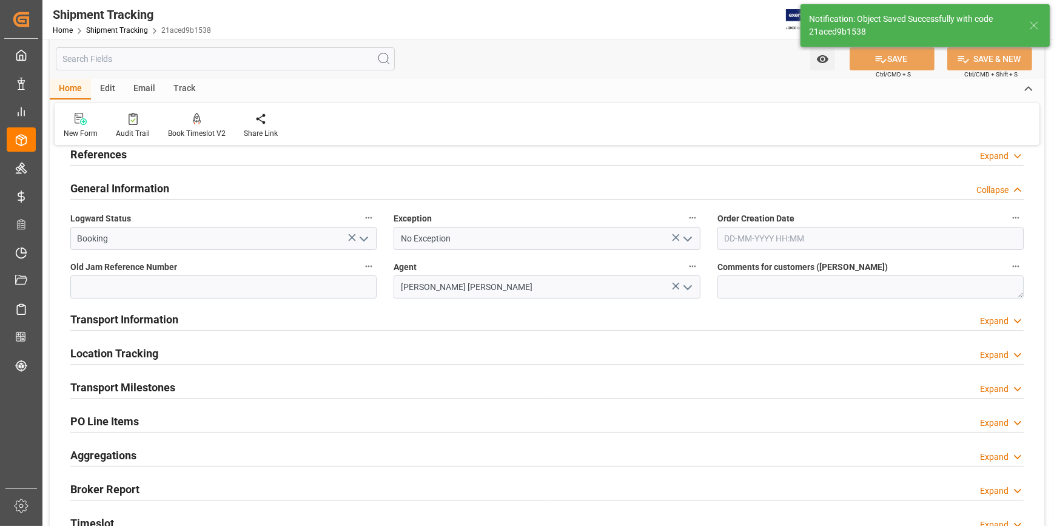
click at [276, 316] on div "Transport Information Expand" at bounding box center [546, 318] width 953 height 23
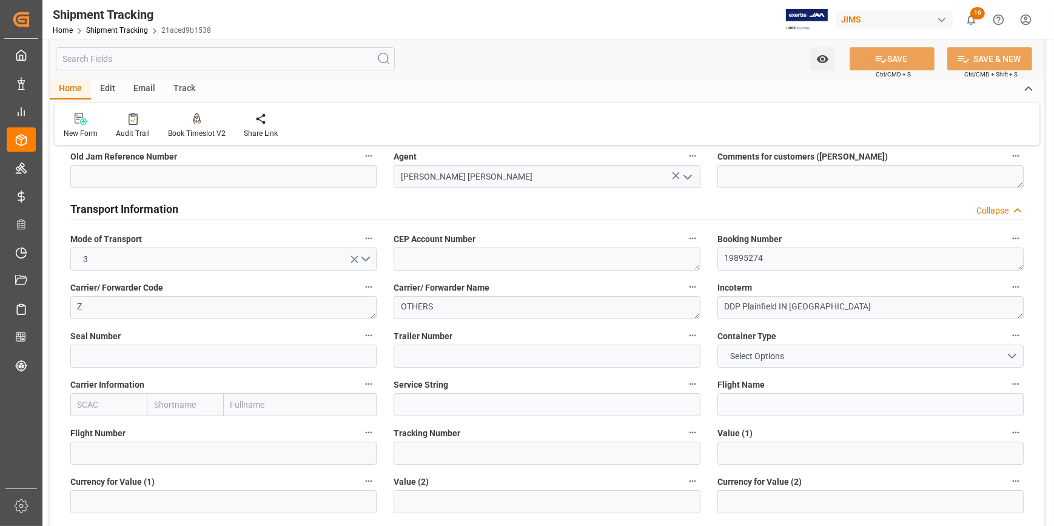
scroll to position [220, 0]
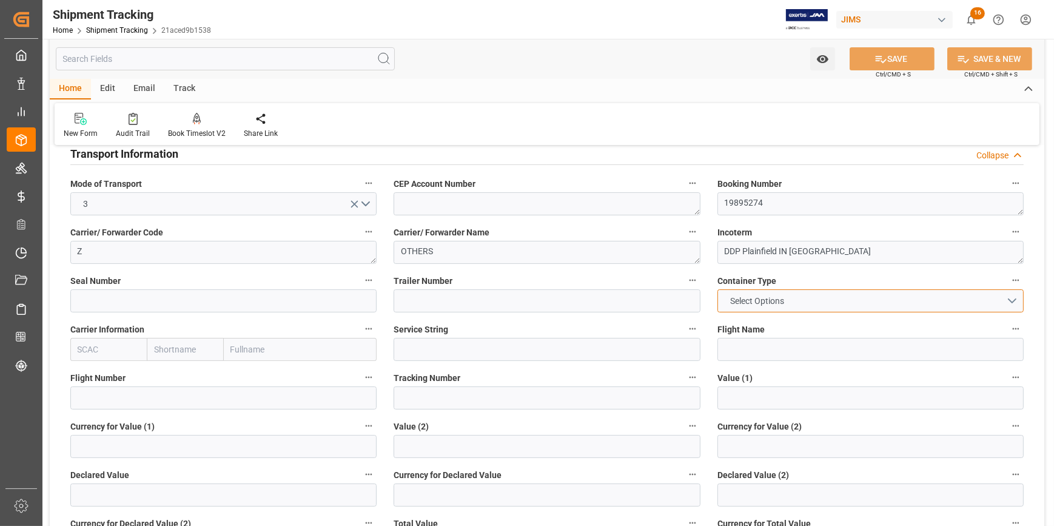
click at [1012, 298] on button "Select Options" at bounding box center [870, 300] width 306 height 23
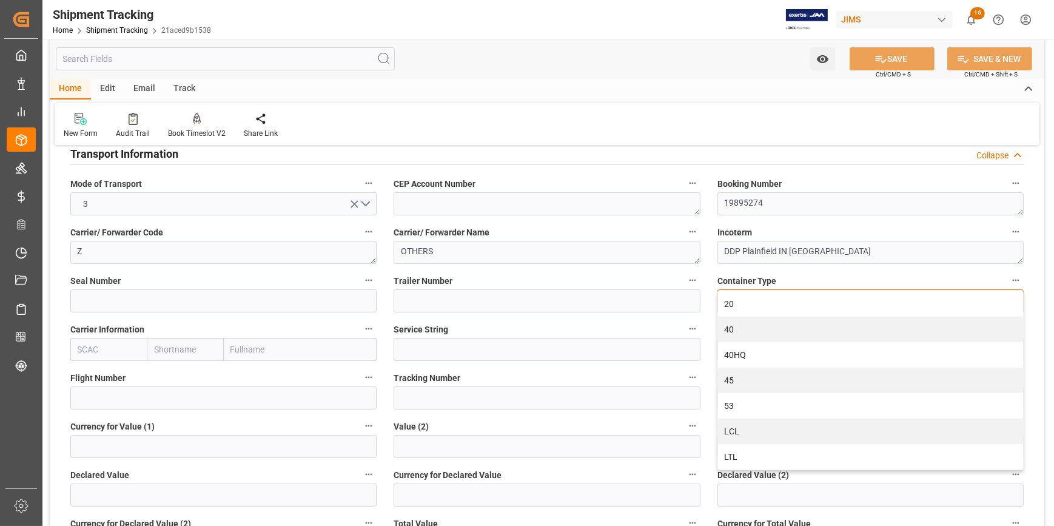
drag, startPoint x: 777, startPoint y: 453, endPoint x: 788, endPoint y: 452, distance: 10.5
click at [778, 453] on div "LTL" at bounding box center [870, 456] width 305 height 25
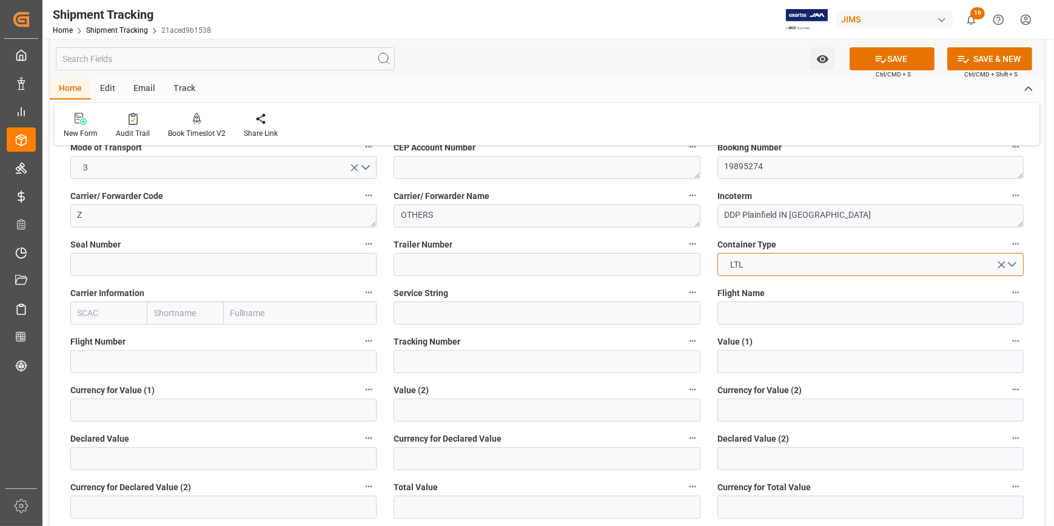
scroll to position [275, 0]
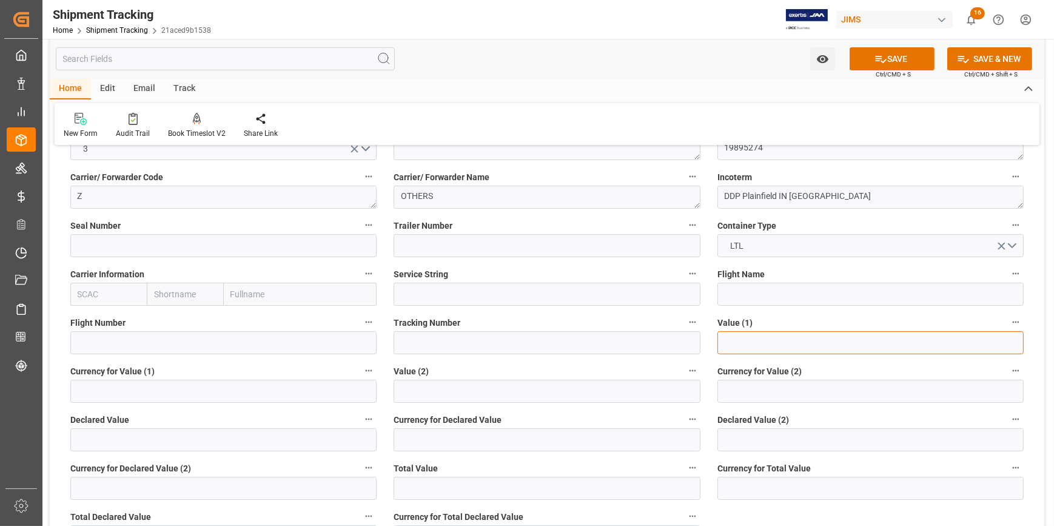
click at [743, 341] on input "text" at bounding box center [870, 342] width 306 height 23
paste input "125000"
type input "125000"
click at [121, 390] on input at bounding box center [223, 391] width 306 height 23
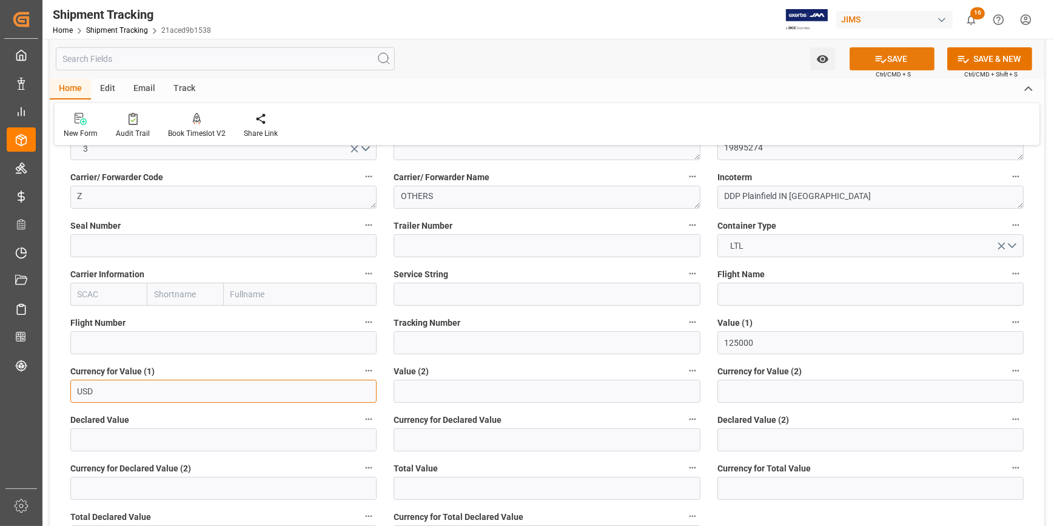
type input "USD"
click at [888, 59] on button "SAVE" at bounding box center [891, 58] width 85 height 23
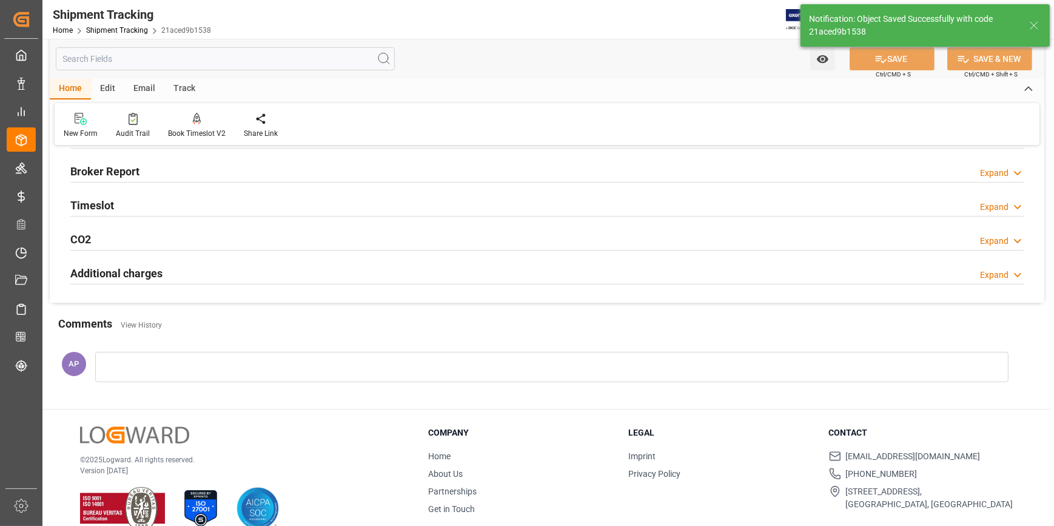
scroll to position [178, 0]
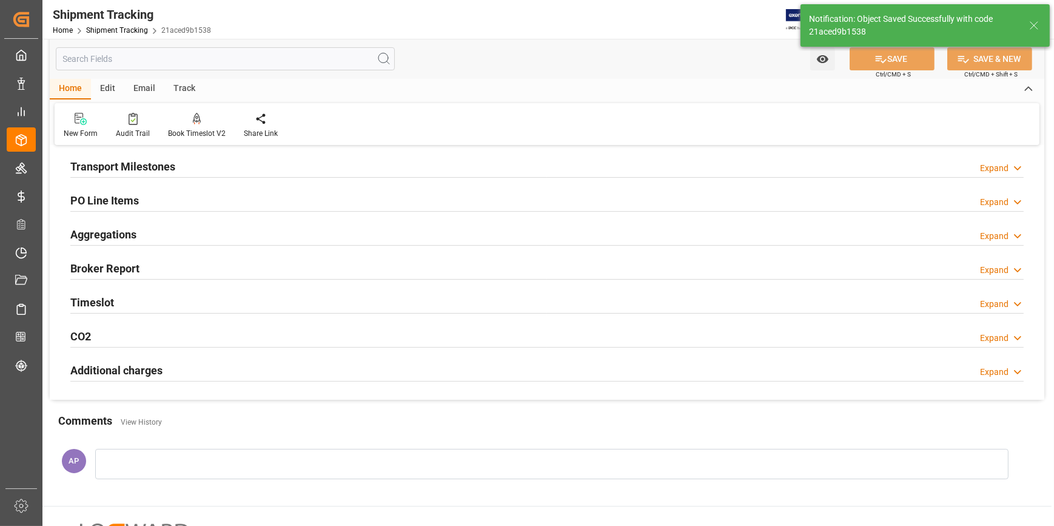
click at [195, 161] on div "Transport Milestones Expand" at bounding box center [546, 165] width 953 height 23
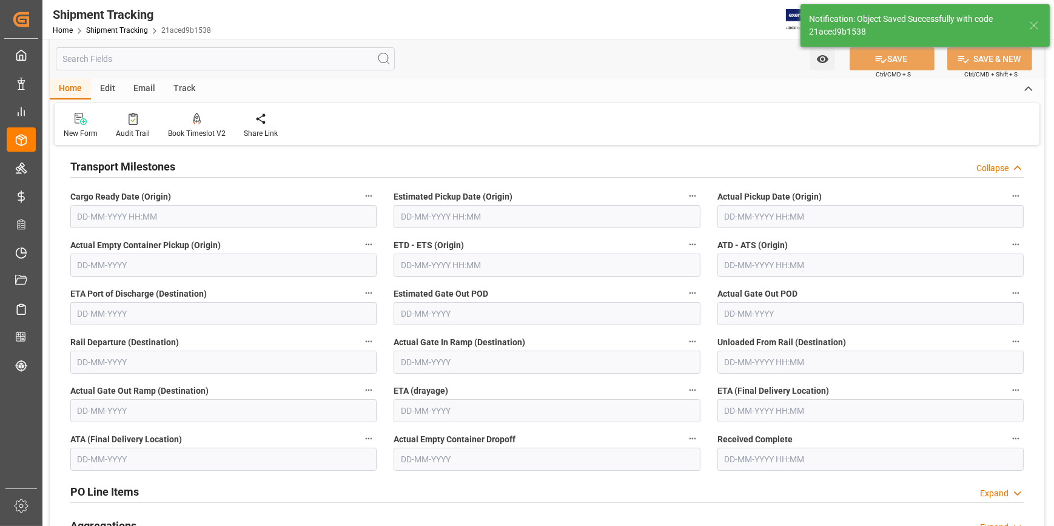
click at [143, 215] on input "text" at bounding box center [223, 216] width 306 height 23
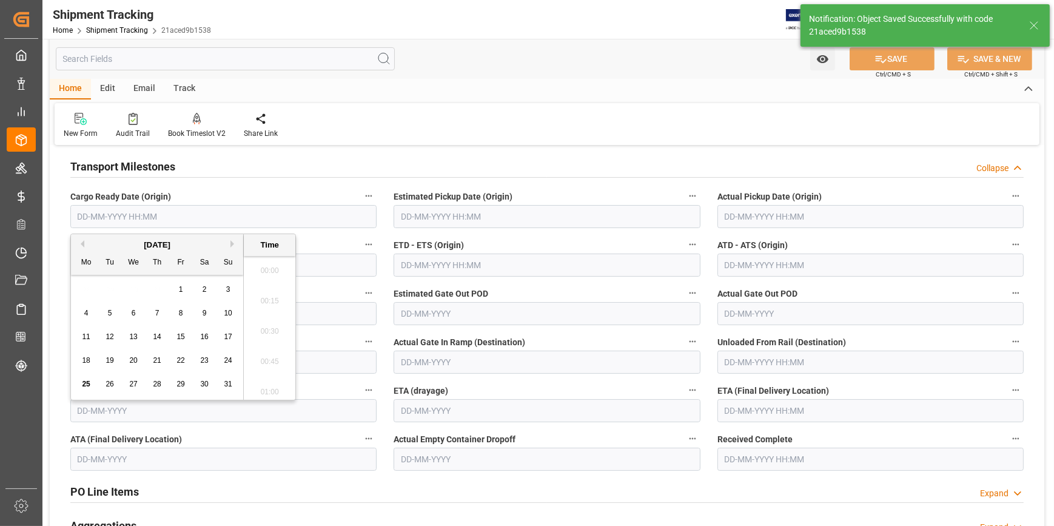
scroll to position [1913, 0]
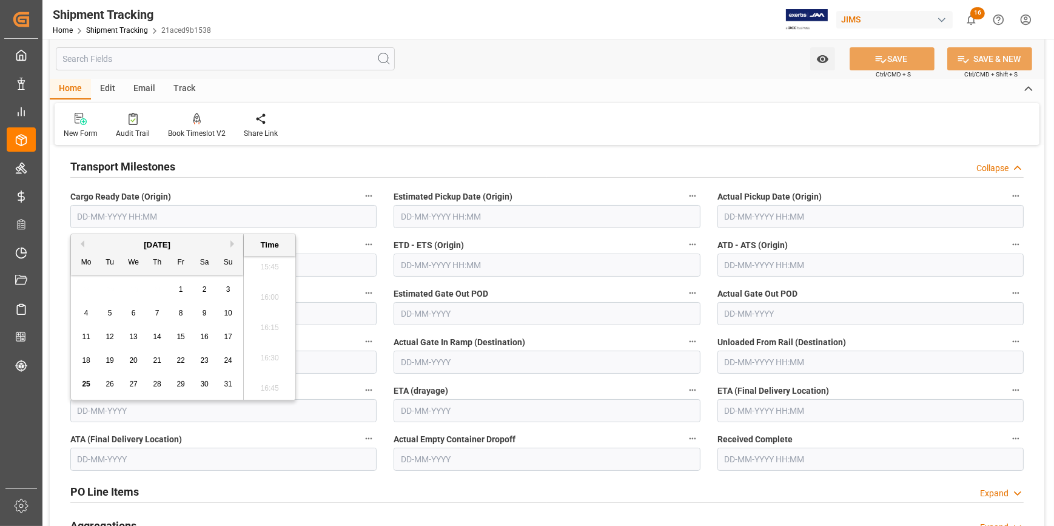
click at [181, 336] on span "15" at bounding box center [180, 336] width 8 height 8
type input "[DATE] 00:00"
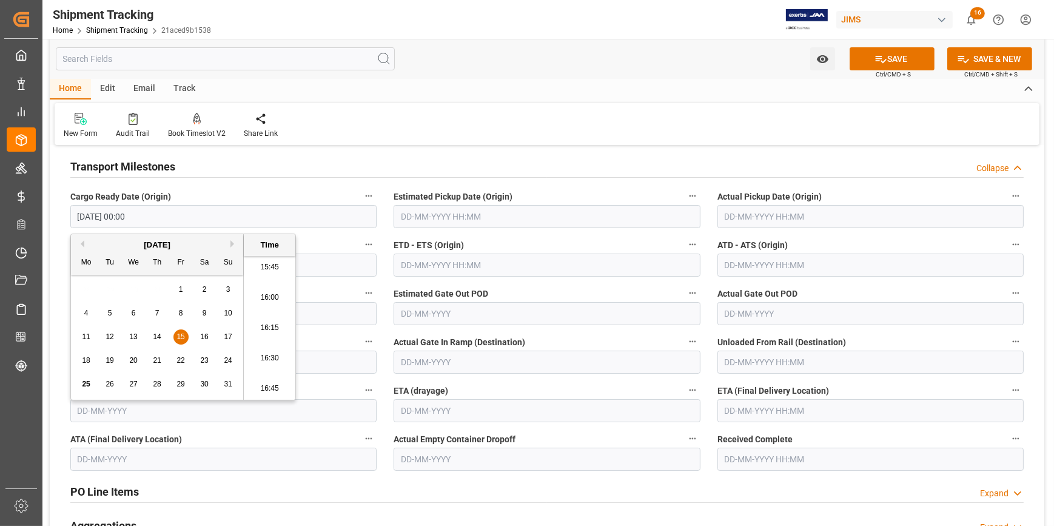
click at [396, 212] on input "text" at bounding box center [546, 216] width 306 height 23
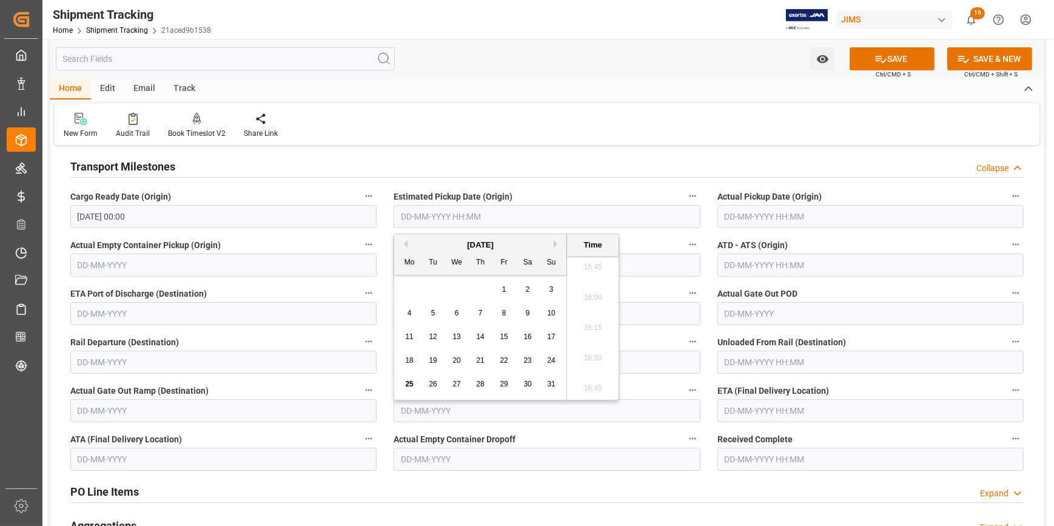
click at [509, 340] on div "15" at bounding box center [504, 337] width 15 height 15
type input "[DATE] 00:00"
click at [746, 215] on input "text" at bounding box center [870, 216] width 306 height 23
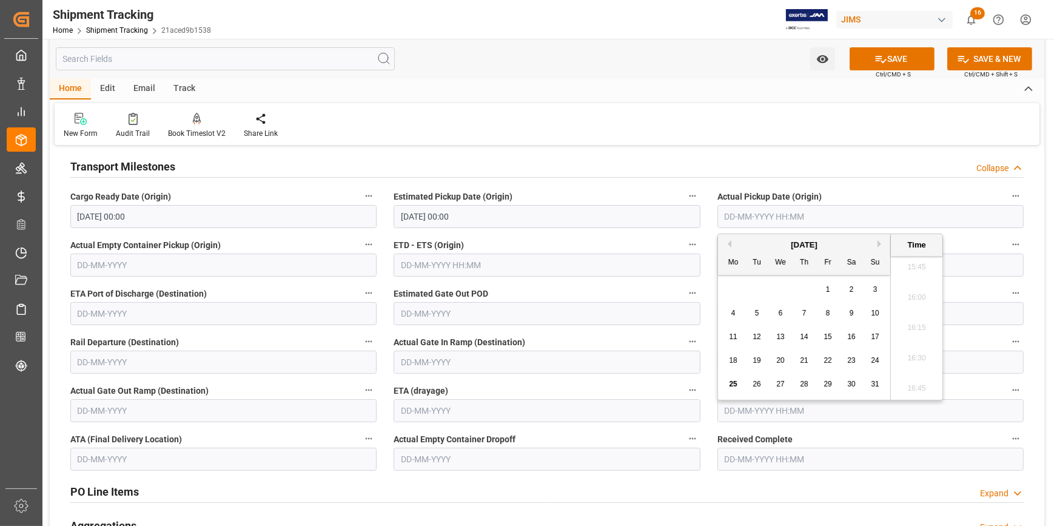
click at [826, 337] on span "15" at bounding box center [827, 336] width 8 height 8
type input "[DATE] 00:00"
click at [435, 263] on input "text" at bounding box center [546, 264] width 306 height 23
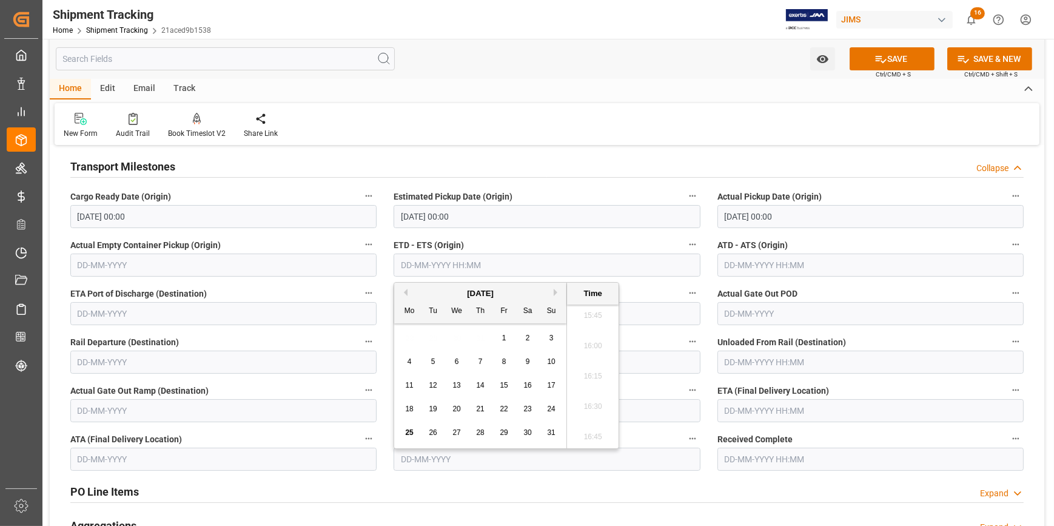
click at [502, 383] on span "15" at bounding box center [504, 385] width 8 height 8
type input "[DATE] 00:00"
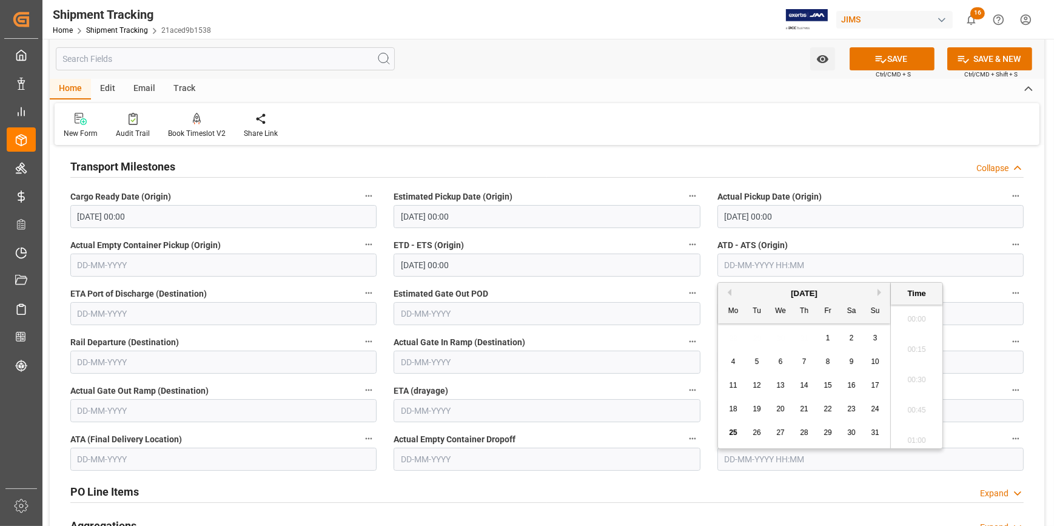
click at [746, 261] on input "text" at bounding box center [870, 264] width 306 height 23
click at [828, 384] on span "15" at bounding box center [827, 385] width 8 height 8
type input "[DATE] 00:00"
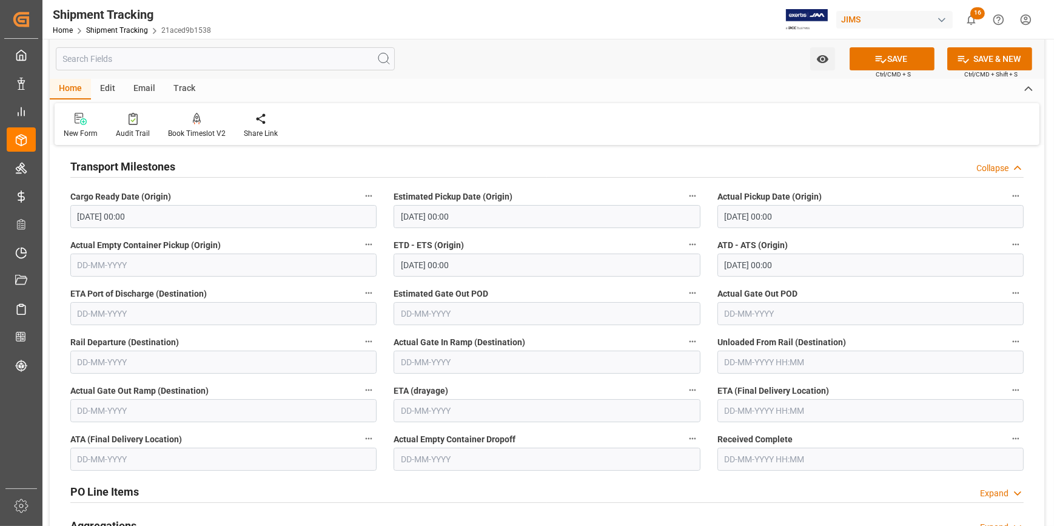
click at [516, 290] on label "Estimated Gate Out POD" at bounding box center [546, 293] width 306 height 17
click at [684, 290] on button "Estimated Gate Out POD" at bounding box center [692, 293] width 16 height 16
click at [745, 402] on div at bounding box center [527, 263] width 1054 height 526
click at [753, 411] on input "text" at bounding box center [870, 410] width 306 height 23
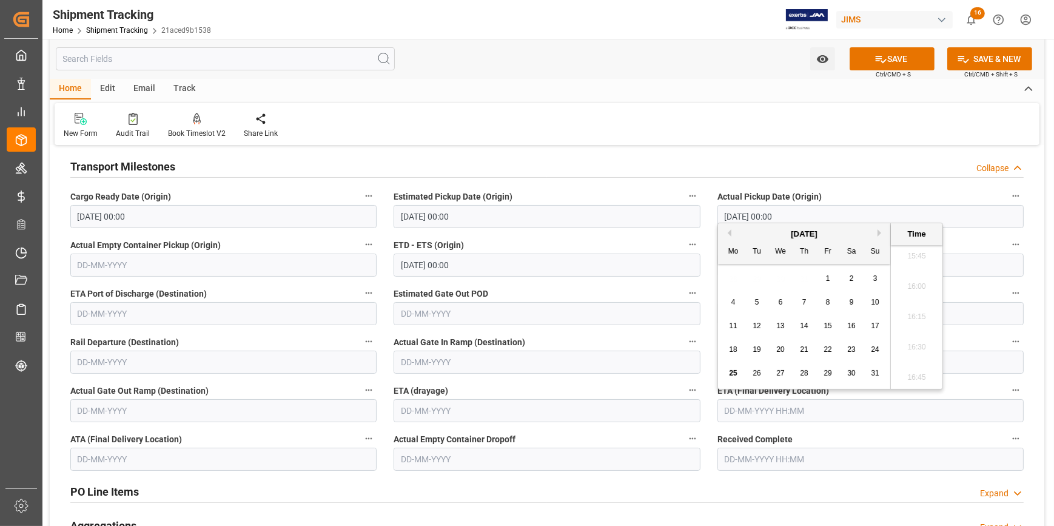
click at [759, 373] on span "26" at bounding box center [756, 373] width 8 height 8
type input "[DATE] 00:00"
click at [895, 57] on button "SAVE" at bounding box center [891, 58] width 85 height 23
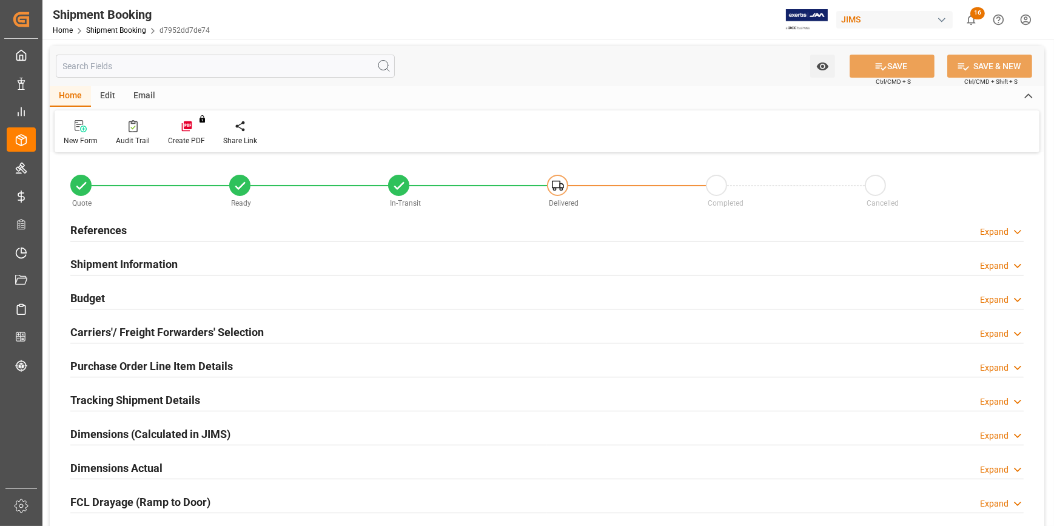
type input "0"
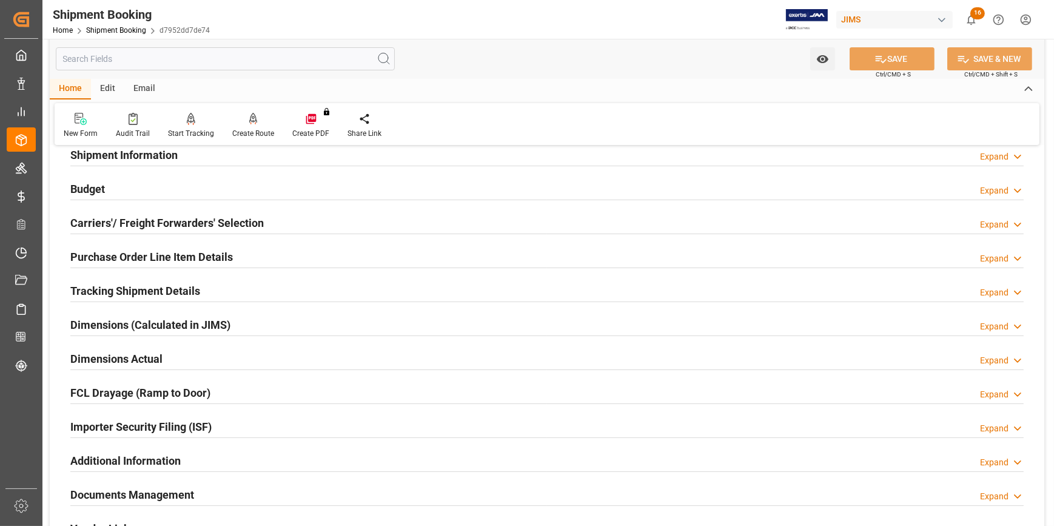
scroll to position [110, 0]
click at [229, 360] on div "Dimensions Actual Expand" at bounding box center [546, 357] width 953 height 23
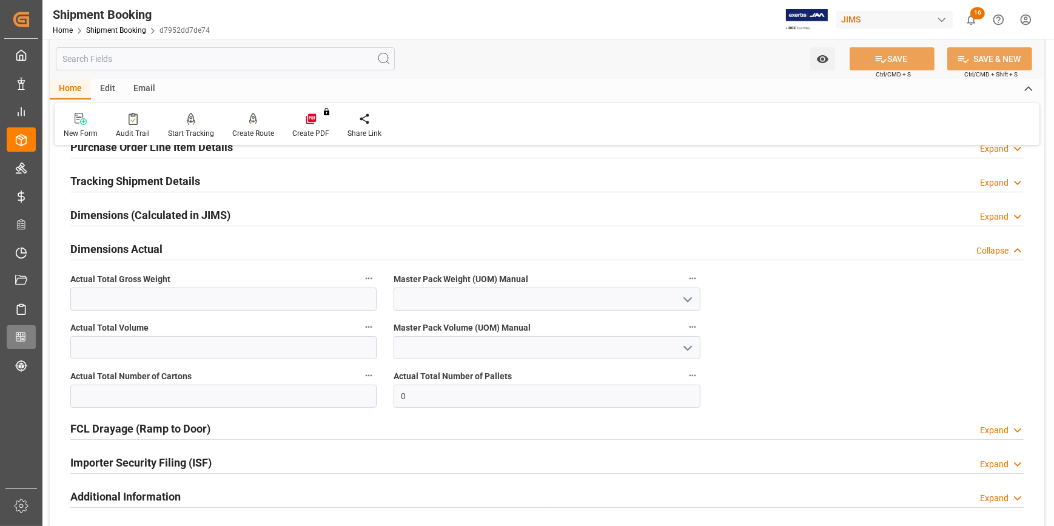
scroll to position [220, 0]
click at [179, 299] on input "text" at bounding box center [223, 297] width 306 height 23
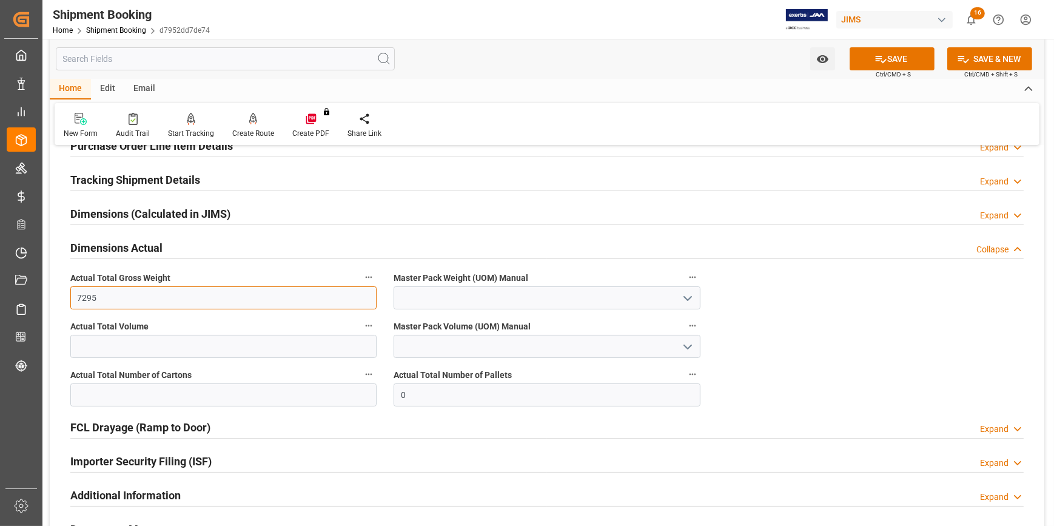
type input "7295"
click at [687, 295] on icon "open menu" at bounding box center [687, 298] width 15 height 15
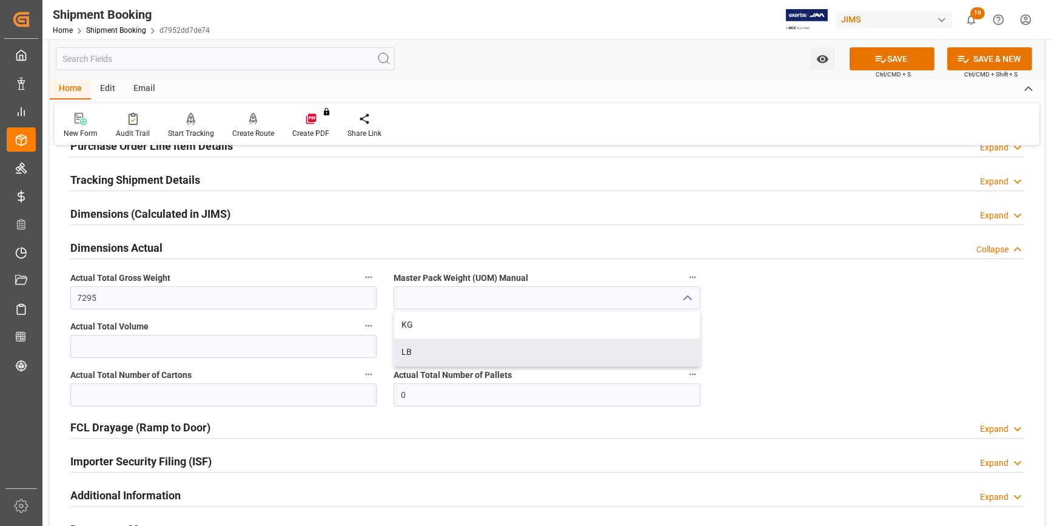
click at [511, 346] on div "LB" at bounding box center [546, 351] width 305 height 27
type input "LB"
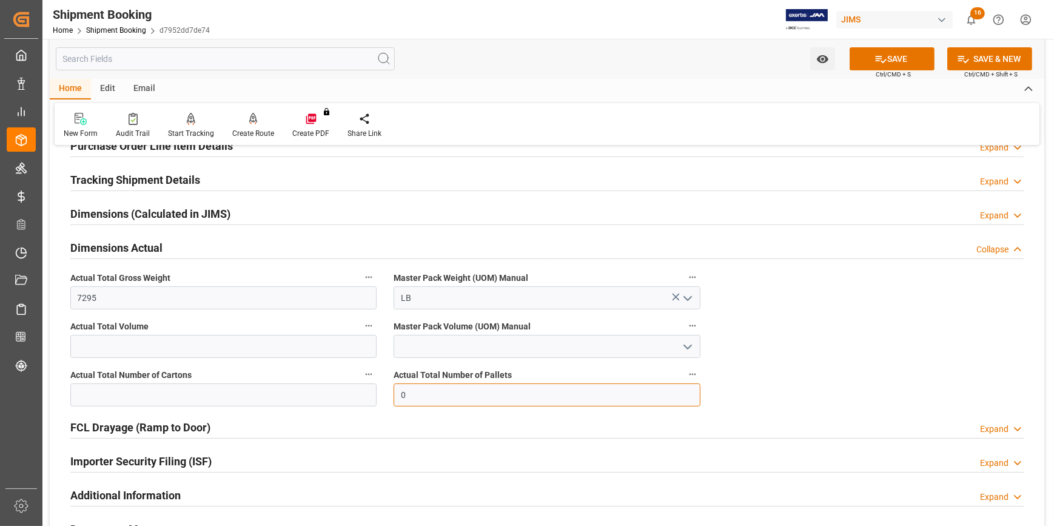
drag, startPoint x: 408, startPoint y: 393, endPoint x: 380, endPoint y: 394, distance: 28.5
click at [380, 394] on div "Quote Ready In-Transit Delivered Completed Cancelled References Expand JAM Refe…" at bounding box center [547, 264] width 994 height 657
type input "14"
click at [899, 57] on button "SAVE" at bounding box center [891, 58] width 85 height 23
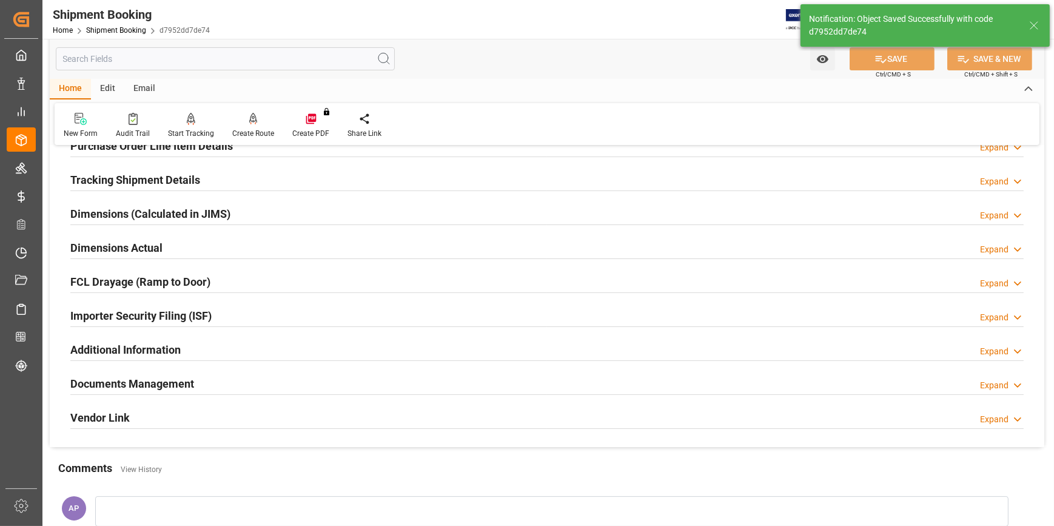
drag, startPoint x: 277, startPoint y: 312, endPoint x: 288, endPoint y: 313, distance: 10.9
click at [277, 312] on div "Importer Security Filing (ISF) Expand" at bounding box center [546, 314] width 953 height 23
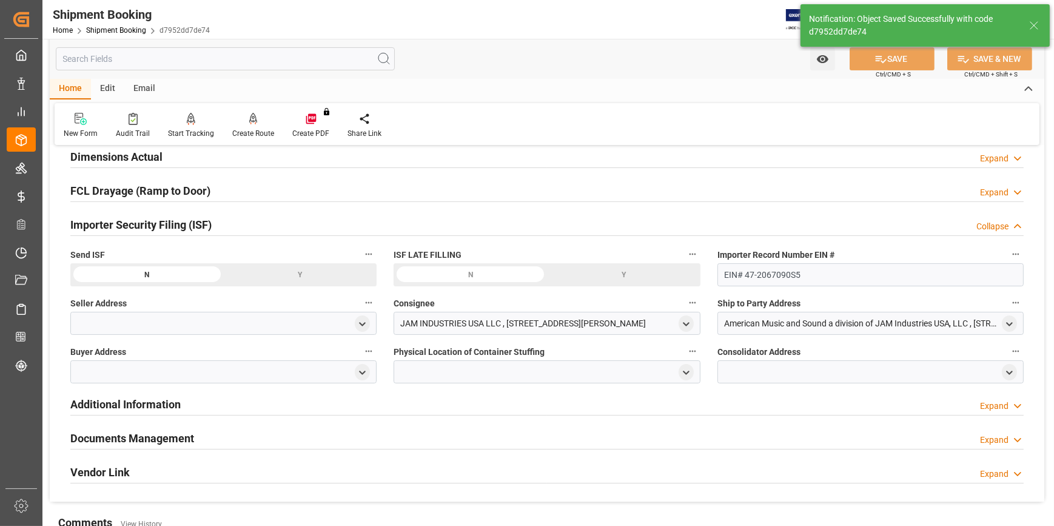
scroll to position [330, 0]
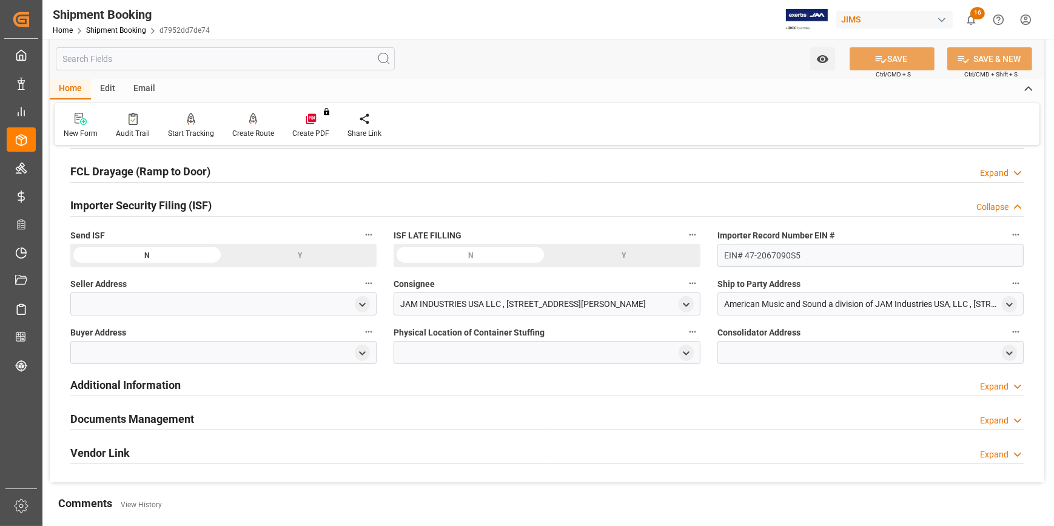
click at [252, 371] on div "Additional Information Expand" at bounding box center [547, 385] width 970 height 34
click at [271, 386] on div "Additional Information Expand" at bounding box center [546, 383] width 953 height 23
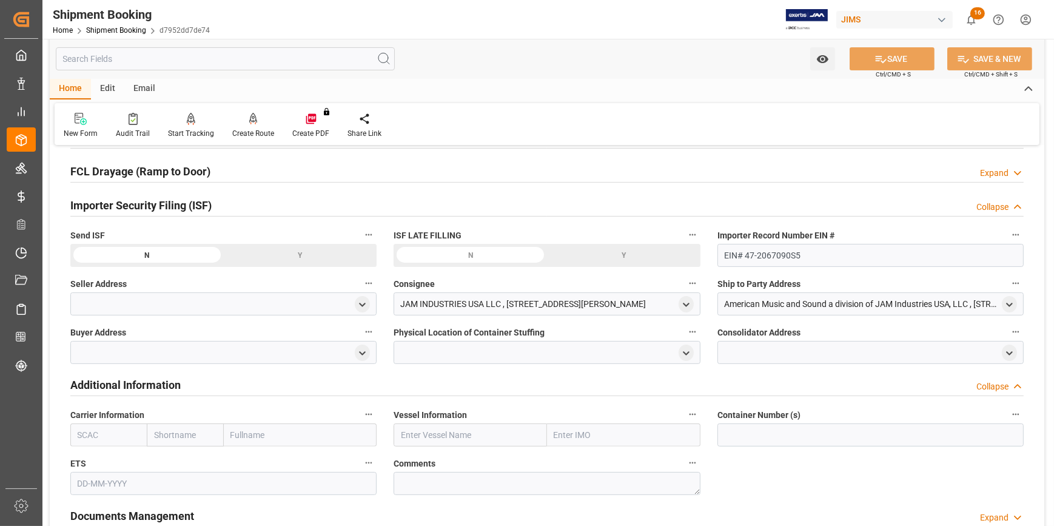
scroll to position [496, 0]
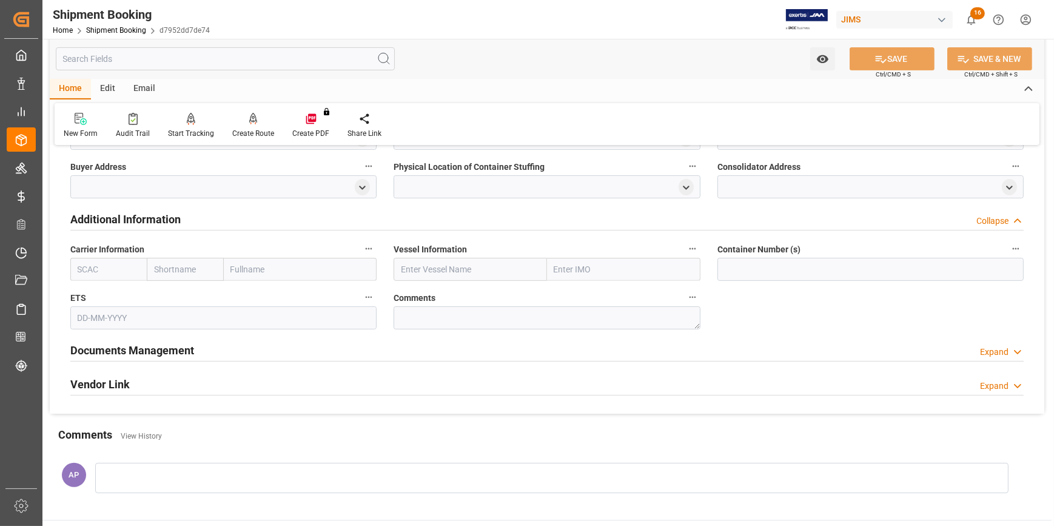
click at [241, 214] on div "Additional Information Collapse" at bounding box center [546, 218] width 953 height 23
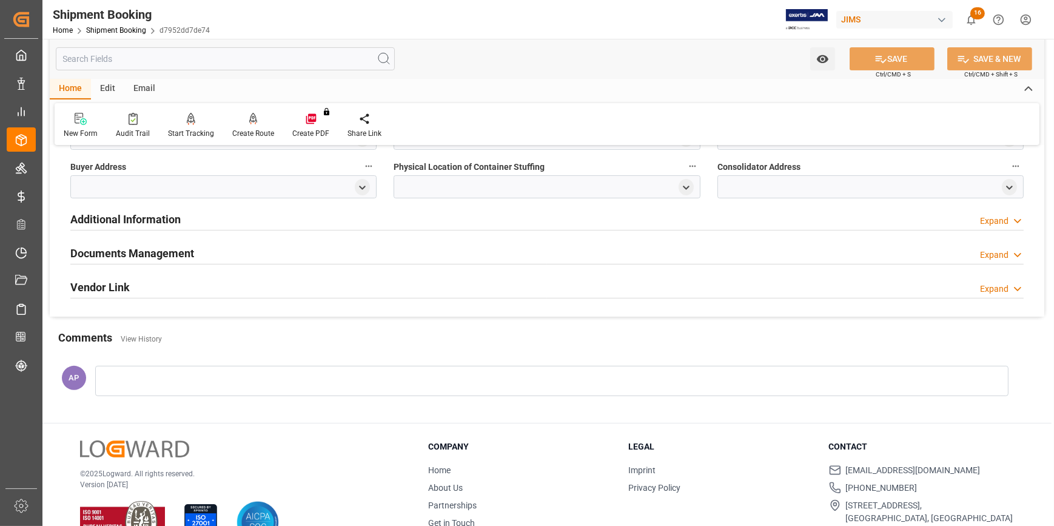
click at [243, 255] on div "Documents Management Expand" at bounding box center [546, 252] width 953 height 23
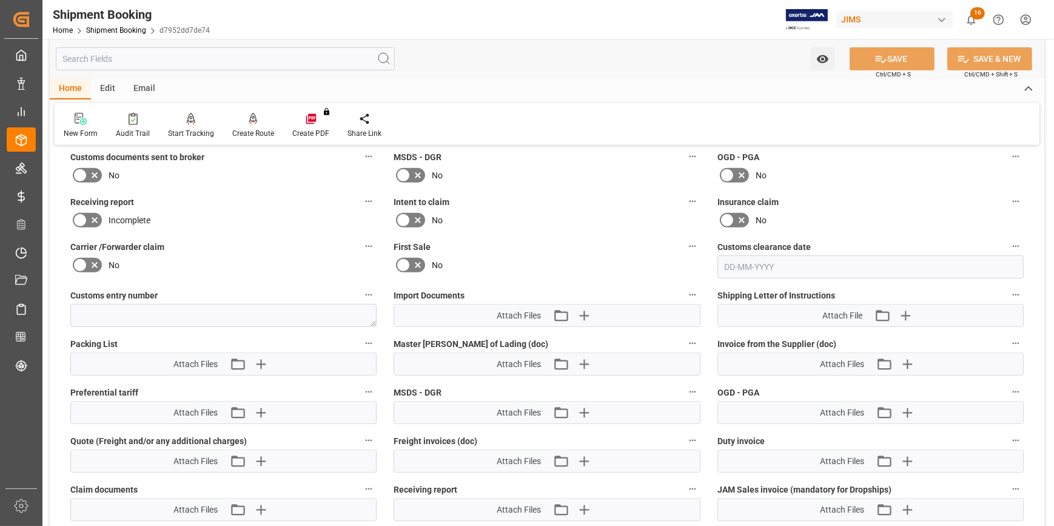
scroll to position [716, 0]
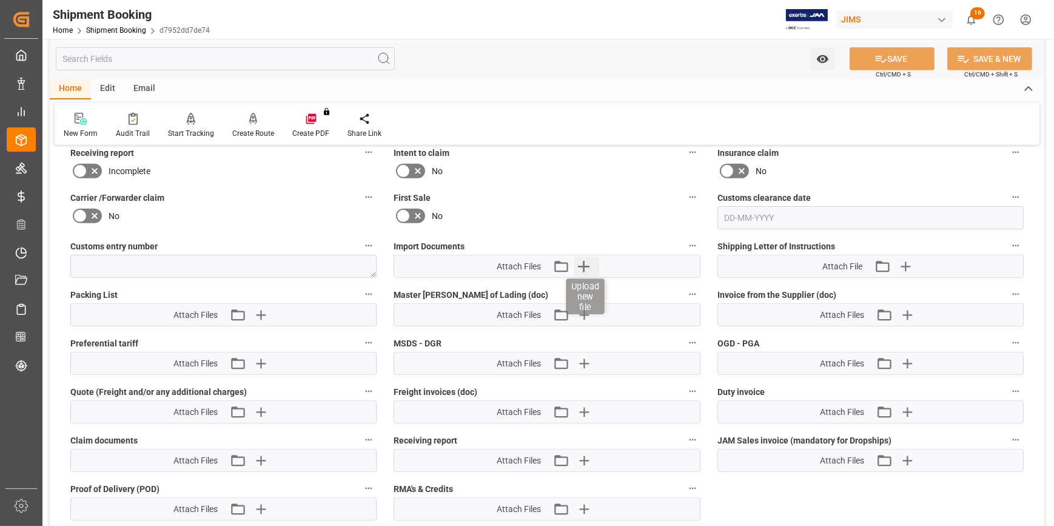
click at [586, 264] on icon "button" at bounding box center [584, 267] width 12 height 12
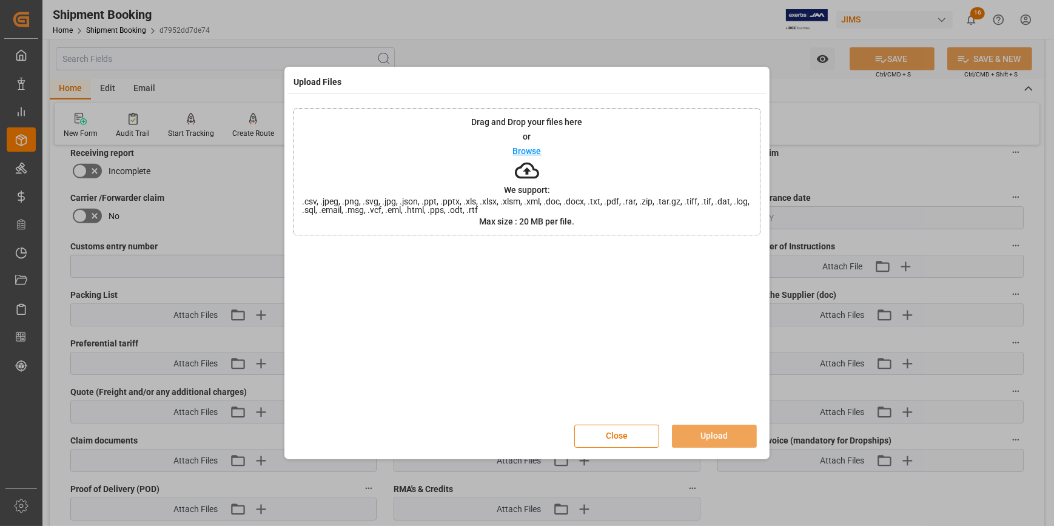
click at [527, 149] on p "Browse" at bounding box center [527, 151] width 28 height 8
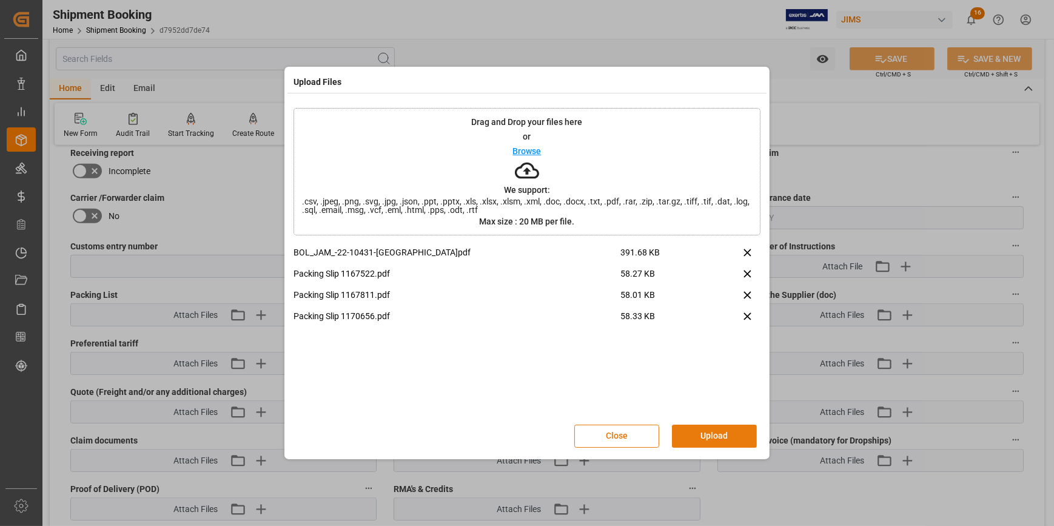
click at [718, 433] on button "Upload" at bounding box center [714, 435] width 85 height 23
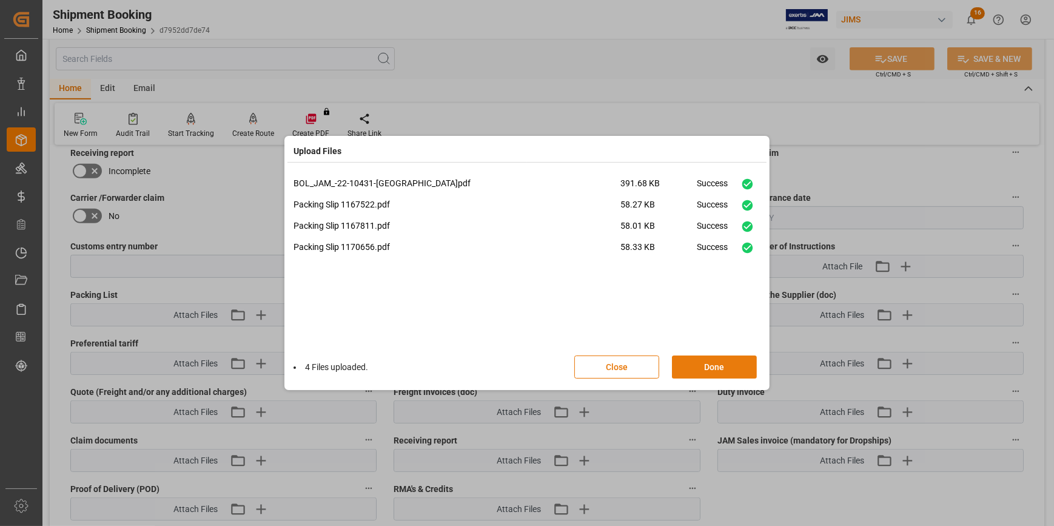
click at [720, 366] on button "Done" at bounding box center [714, 366] width 85 height 23
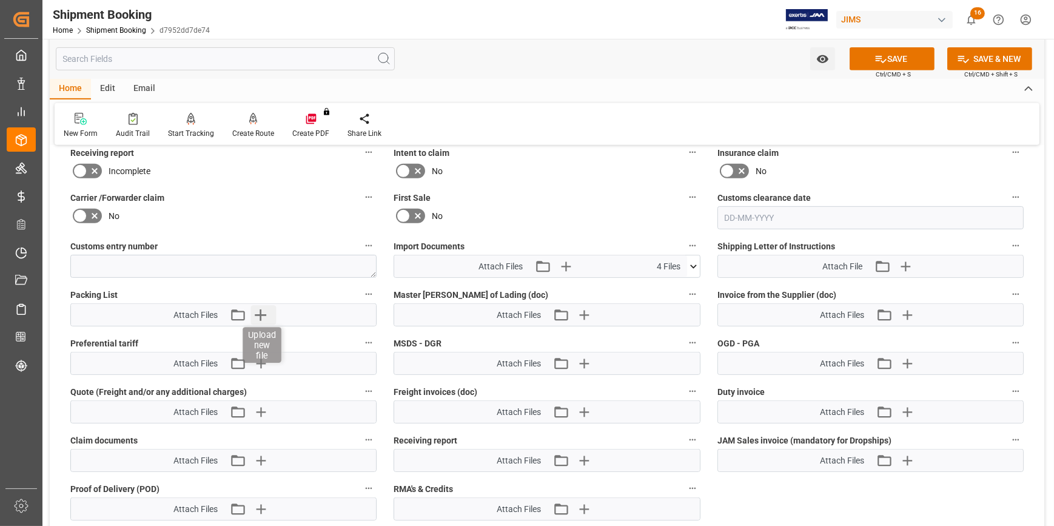
click at [261, 309] on icon "button" at bounding box center [259, 314] width 19 height 19
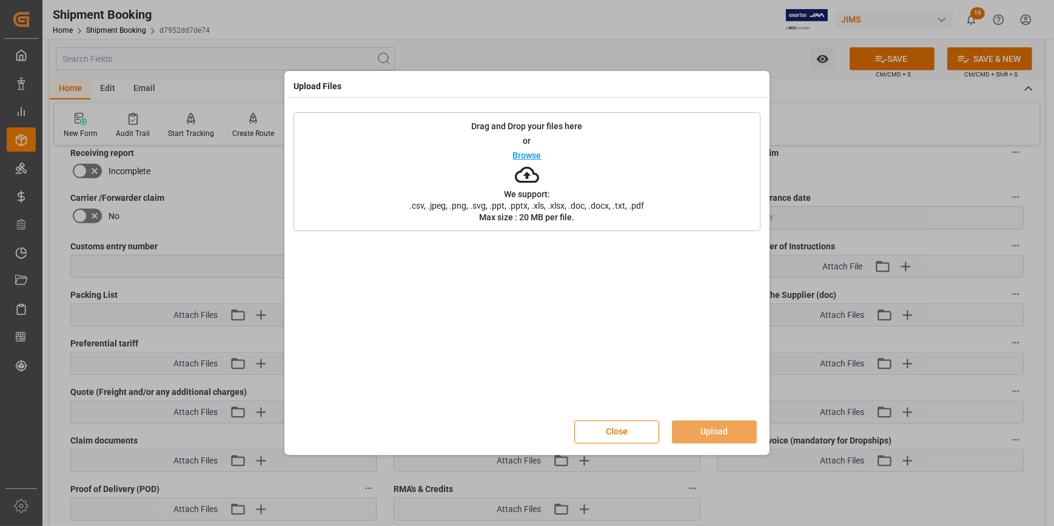
click at [528, 151] on p "Browse" at bounding box center [527, 155] width 28 height 8
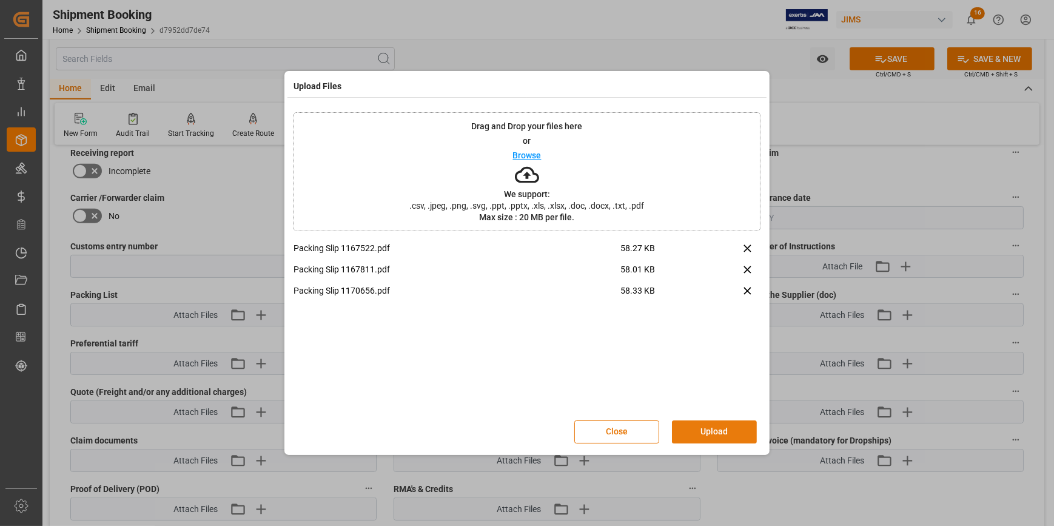
click at [729, 427] on button "Upload" at bounding box center [714, 431] width 85 height 23
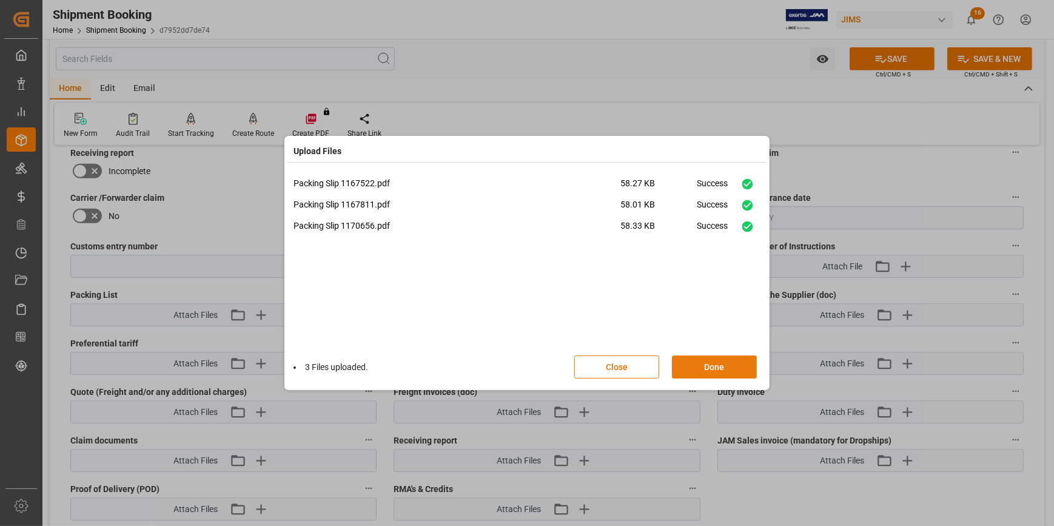
click at [718, 364] on button "Done" at bounding box center [714, 366] width 85 height 23
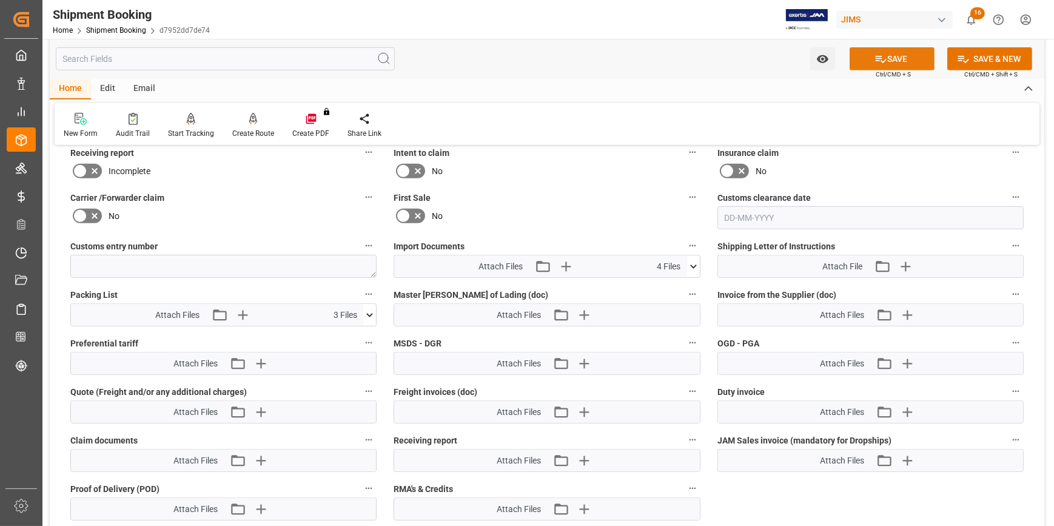
click at [894, 62] on button "SAVE" at bounding box center [891, 58] width 85 height 23
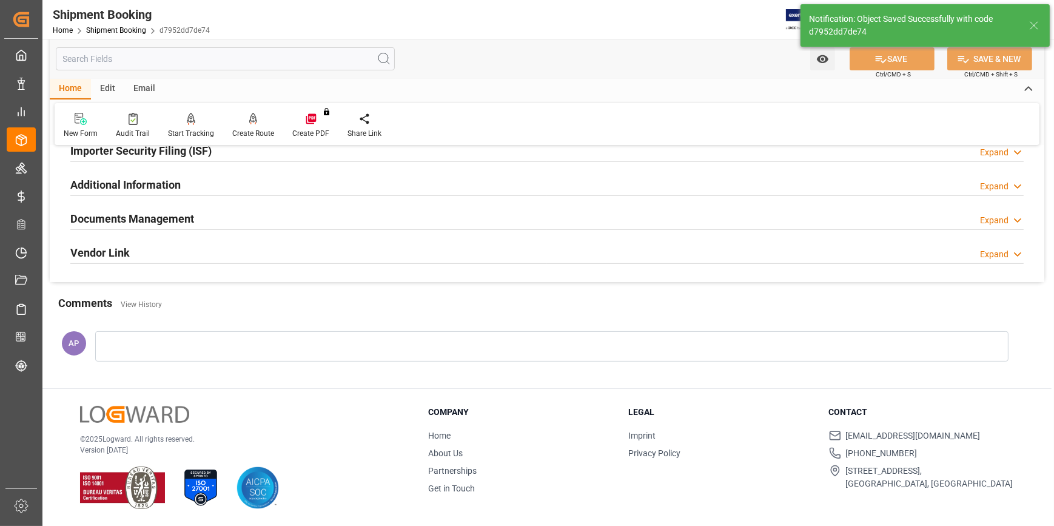
scroll to position [383, 0]
